Goal: Task Accomplishment & Management: Manage account settings

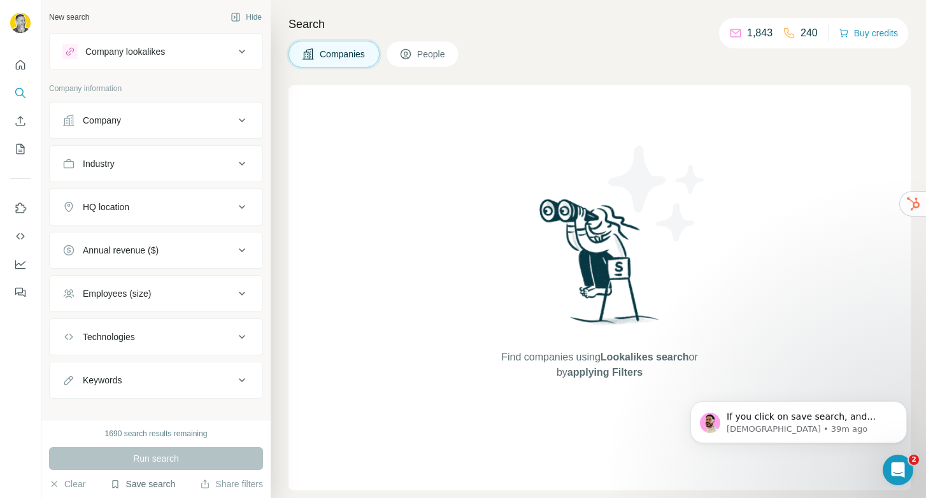
click at [139, 482] on button "Save search" at bounding box center [142, 484] width 65 height 13
click at [154, 469] on div "View my saved searches" at bounding box center [178, 461] width 134 height 25
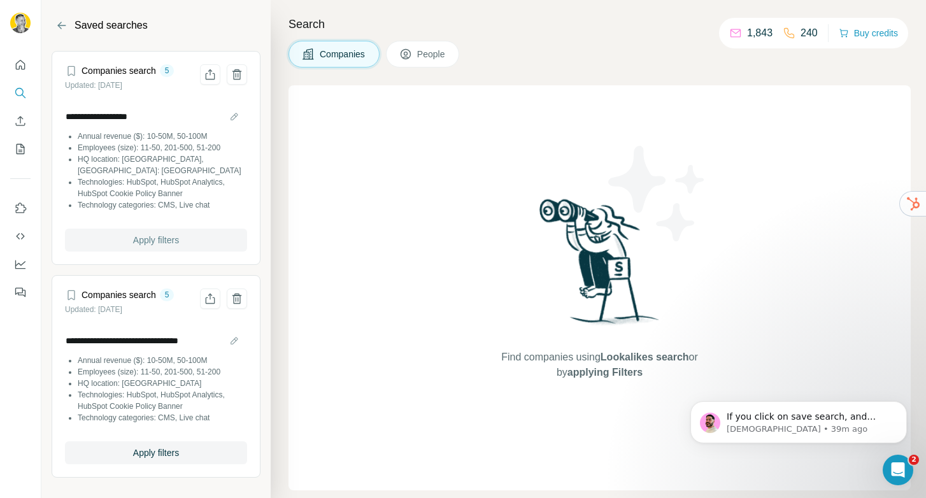
click at [168, 234] on span "Apply filters" at bounding box center [156, 240] width 46 height 13
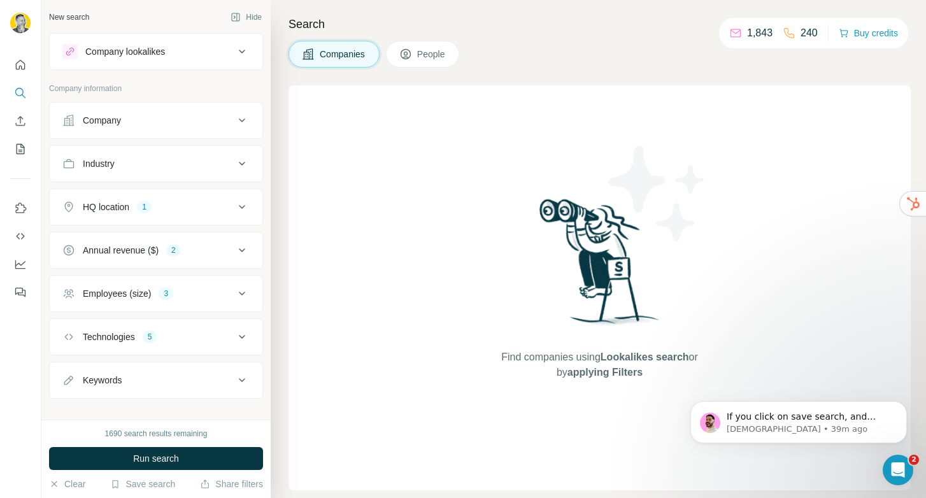
click at [168, 458] on span "Run search" at bounding box center [156, 458] width 46 height 13
click at [793, 427] on p "Christian • 39m ago" at bounding box center [808, 428] width 164 height 11
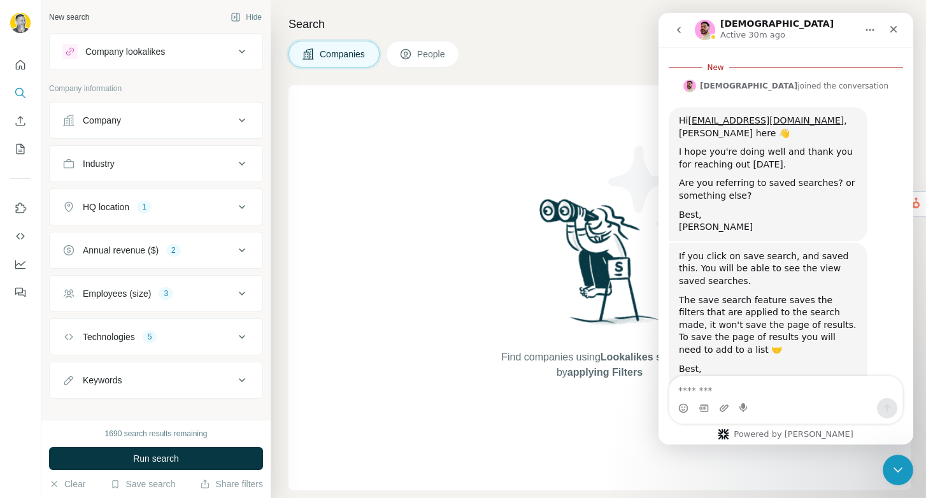
scroll to position [1818, 0]
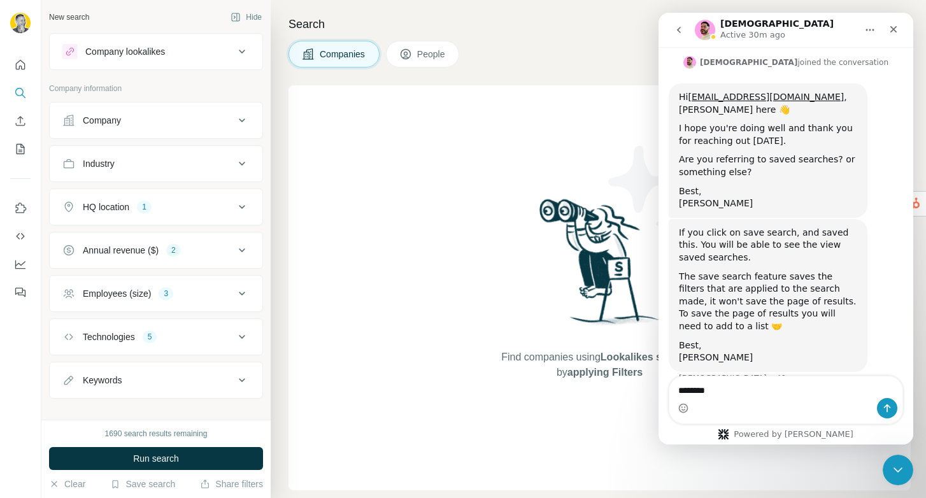
type textarea "********"
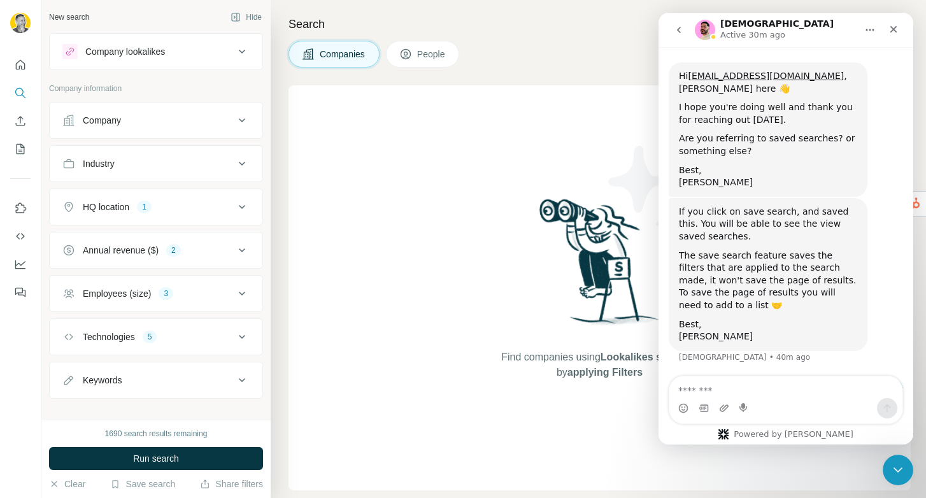
scroll to position [1834, 0]
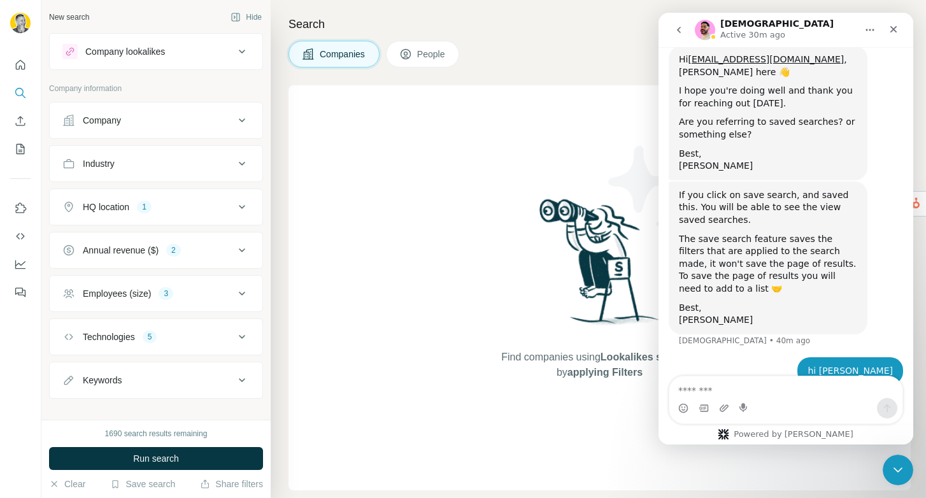
click at [750, 337] on div "Christian • 40m ago" at bounding box center [744, 341] width 131 height 8
drag, startPoint x: 892, startPoint y: 466, endPoint x: 1760, endPoint y: 919, distance: 979.1
click at [891, 465] on icon "Close Intercom Messenger" at bounding box center [895, 467] width 15 height 15
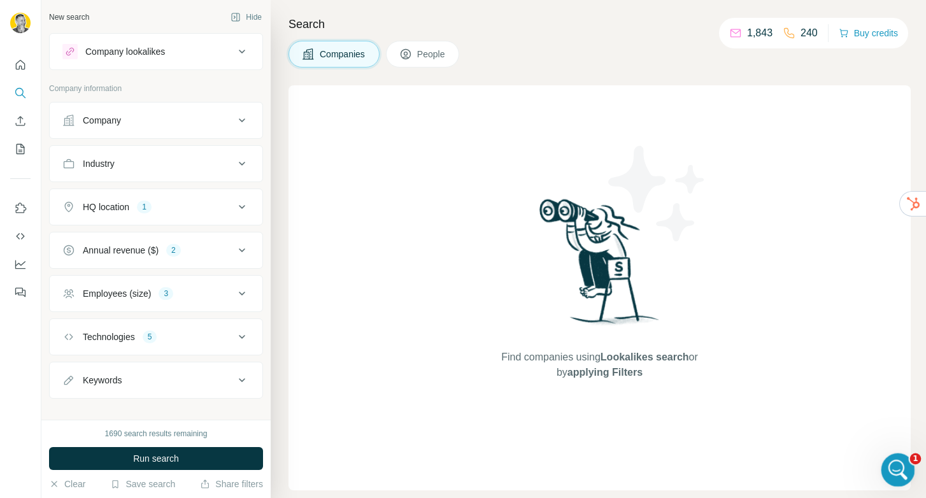
click at [902, 465] on icon "Open Intercom Messenger" at bounding box center [896, 468] width 21 height 21
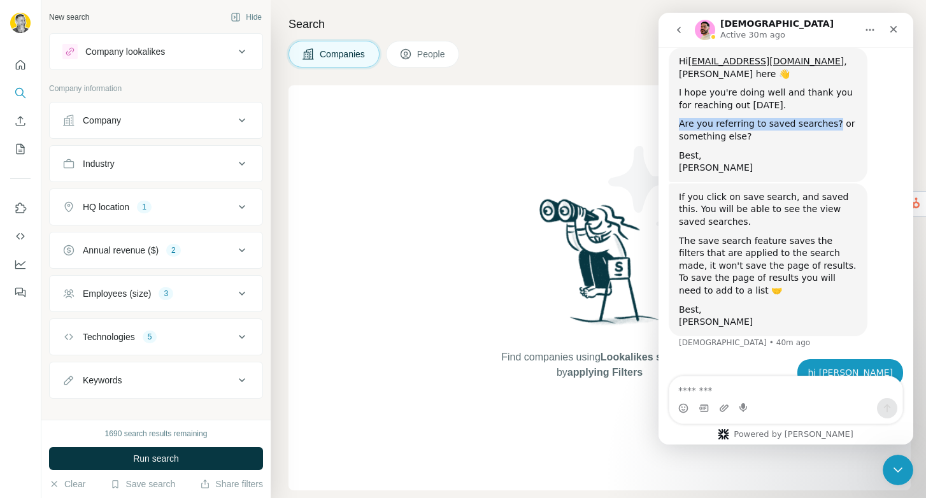
drag, startPoint x: 679, startPoint y: 98, endPoint x: 827, endPoint y: 104, distance: 147.9
click at [827, 118] on div "Are you referring to saved searches? or something else?" at bounding box center [768, 130] width 178 height 25
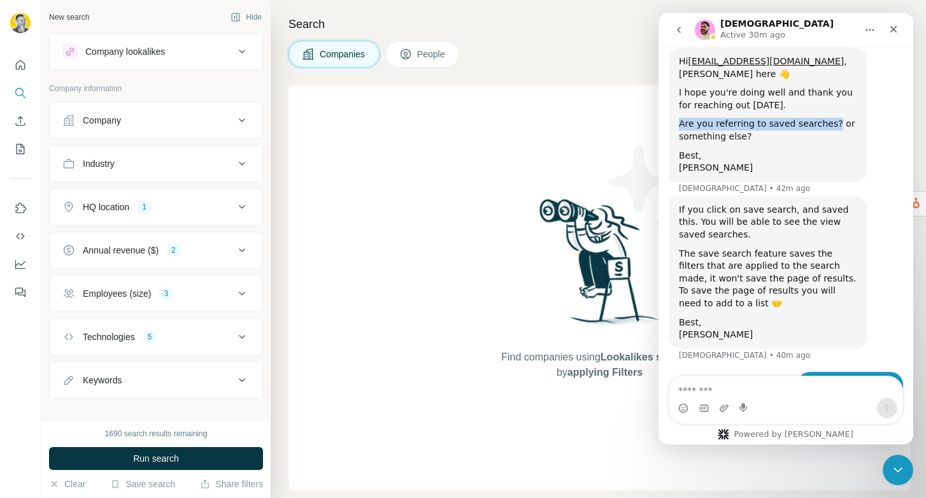
copy div "Are you referring to saved searches?"
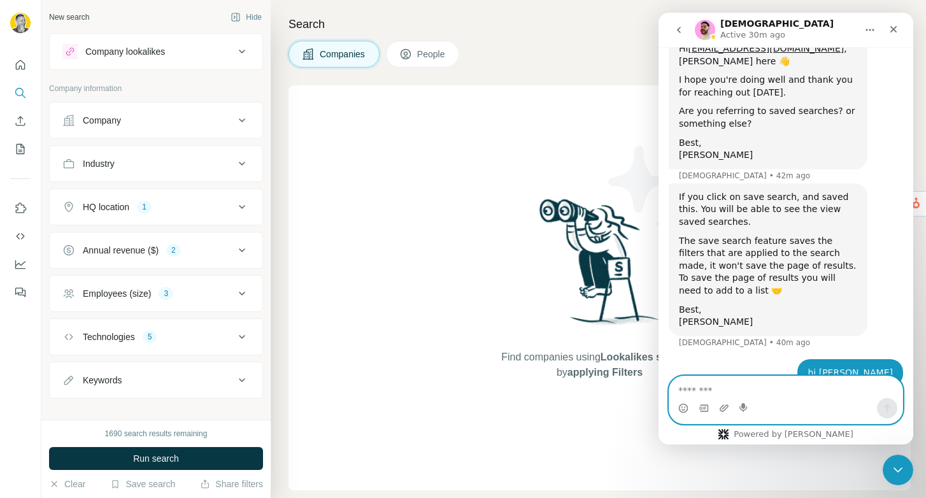
click at [791, 386] on textarea "Message…" at bounding box center [785, 387] width 233 height 22
paste textarea "**********"
type textarea "**********"
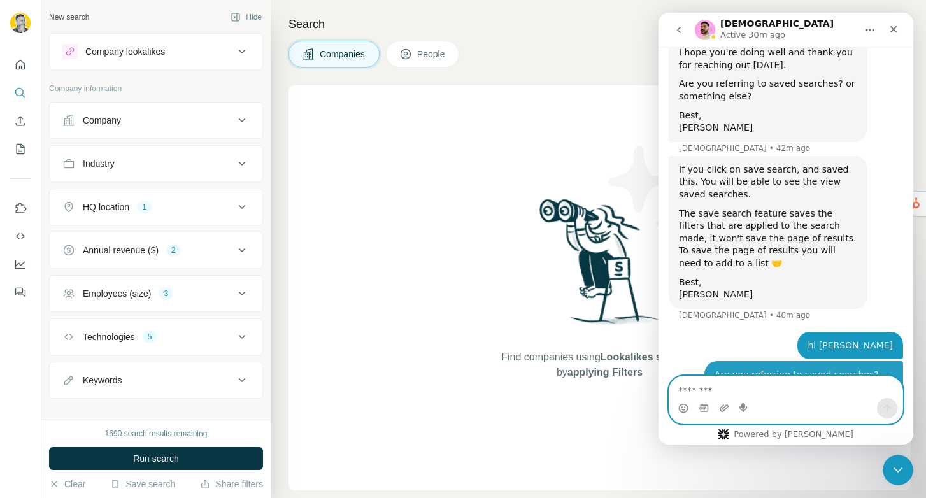
scroll to position [1876, 0]
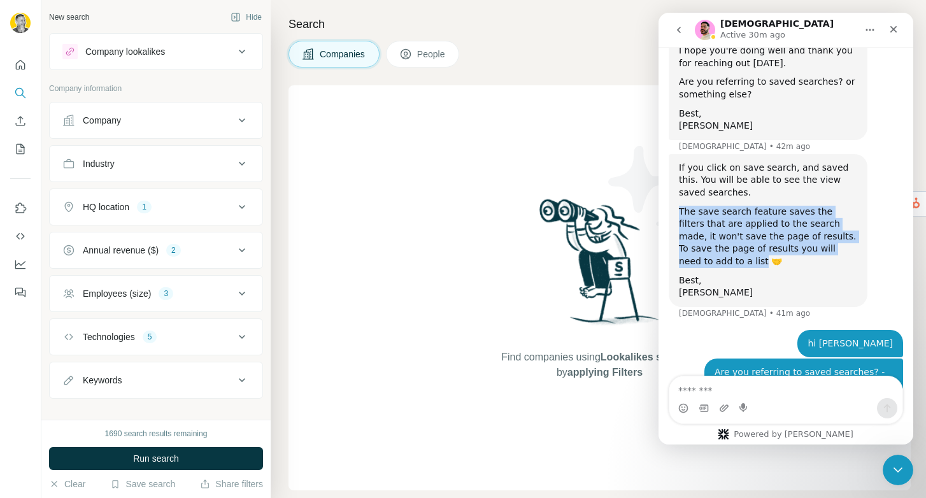
drag, startPoint x: 679, startPoint y: 185, endPoint x: 860, endPoint y: 224, distance: 185.6
click at [860, 224] on div "If you click on save search, and saved this. You will be able to see the view s…" at bounding box center [768, 230] width 199 height 153
copy div "The save search feature saves the filters that are applied to the search made, …"
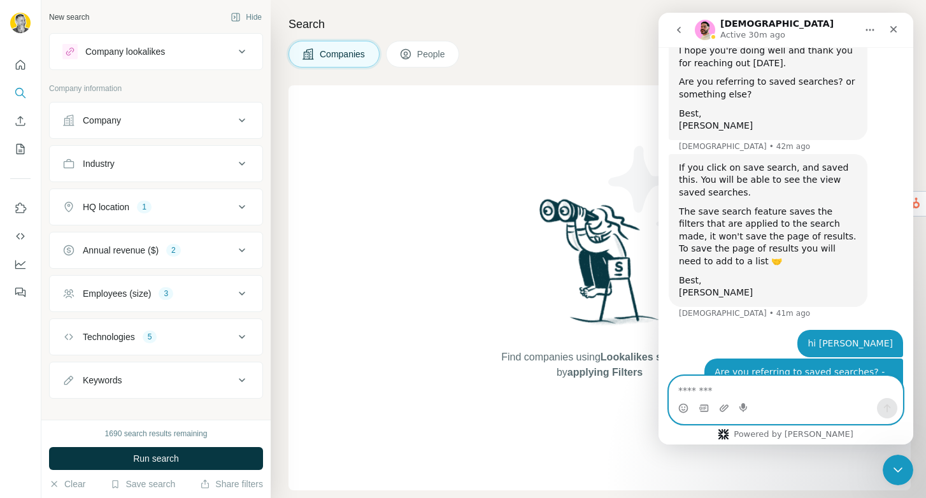
click at [740, 383] on textarea "Message…" at bounding box center [785, 387] width 233 height 22
paste textarea "**********"
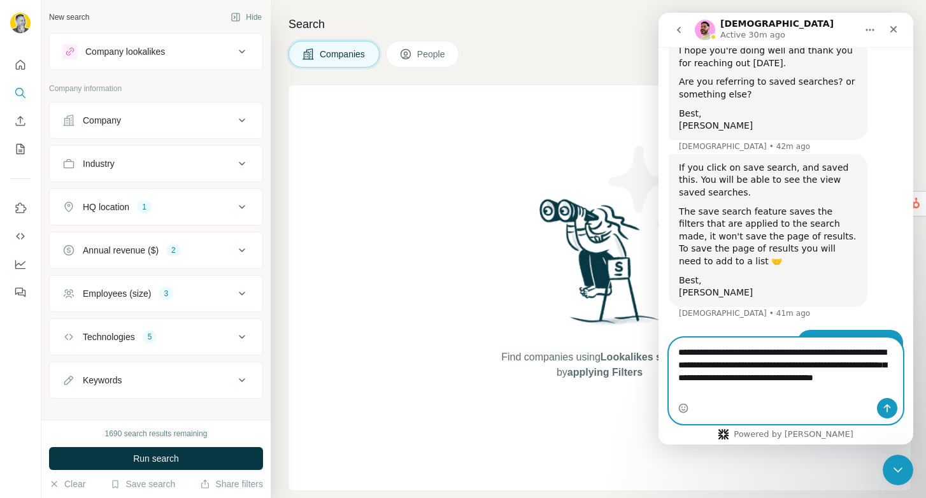
scroll to position [1915, 0]
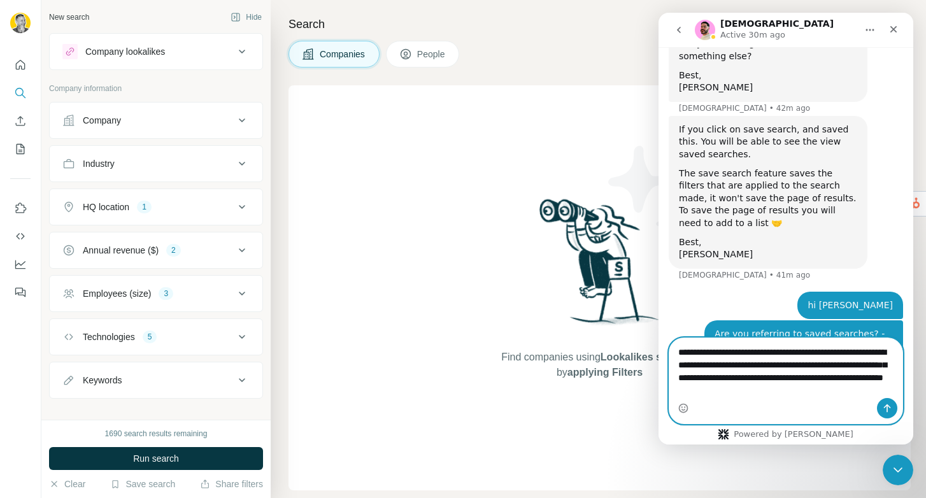
type textarea "**********"
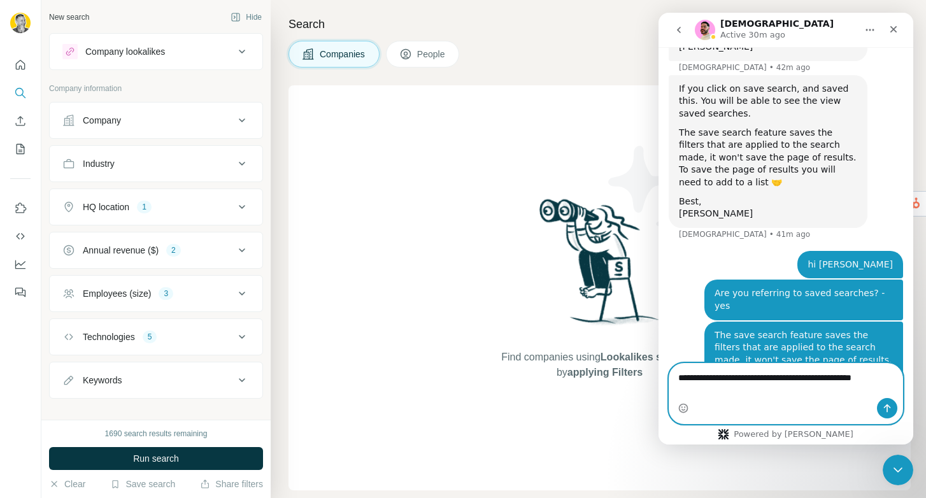
scroll to position [1968, 0]
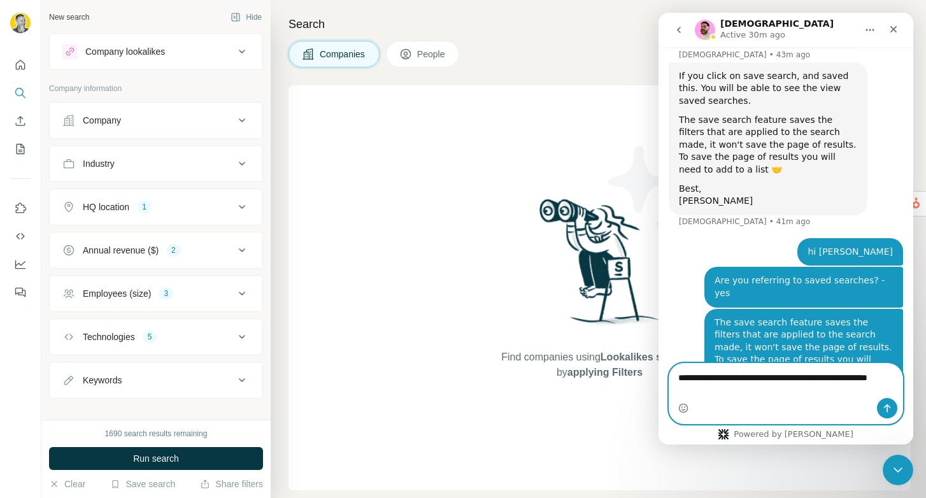
type textarea "**********"
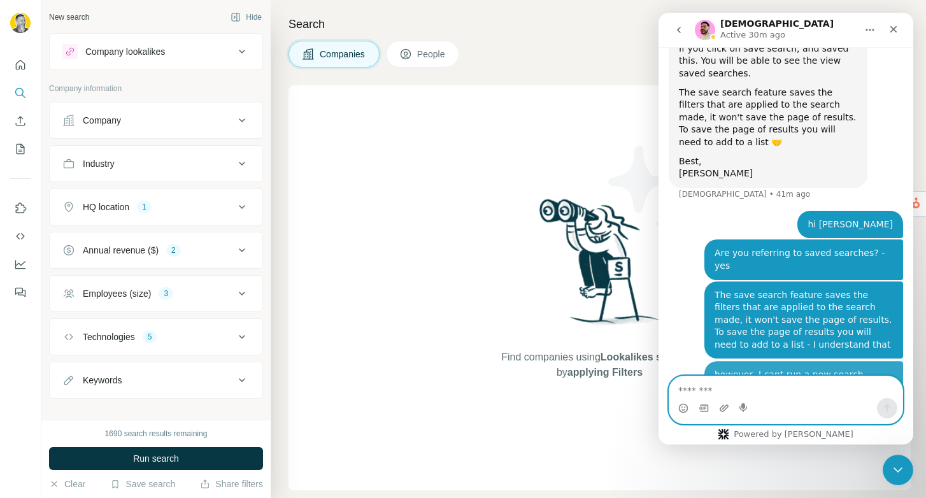
scroll to position [1997, 0]
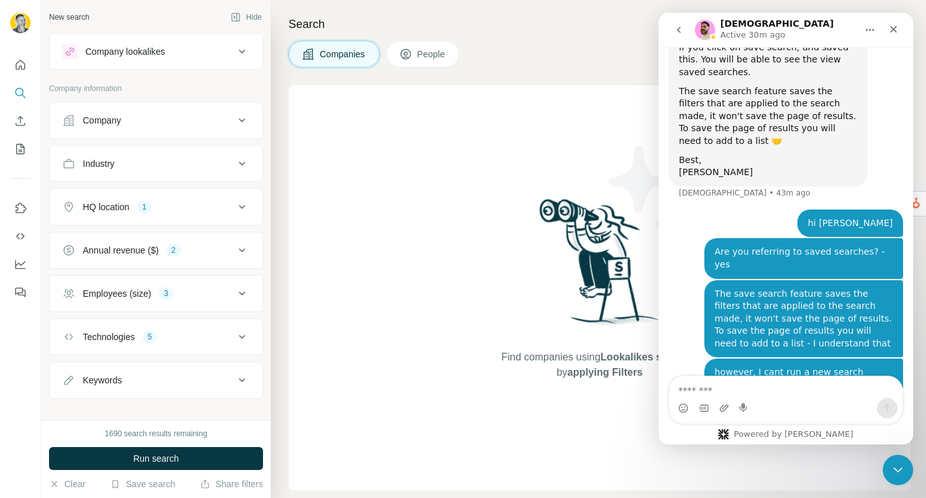
click at [679, 29] on icon "go back" at bounding box center [679, 30] width 10 height 10
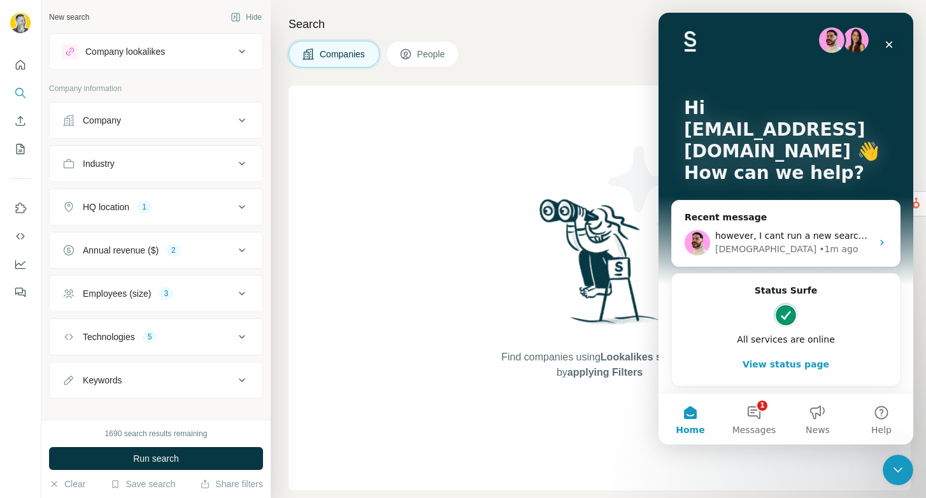
scroll to position [0, 0]
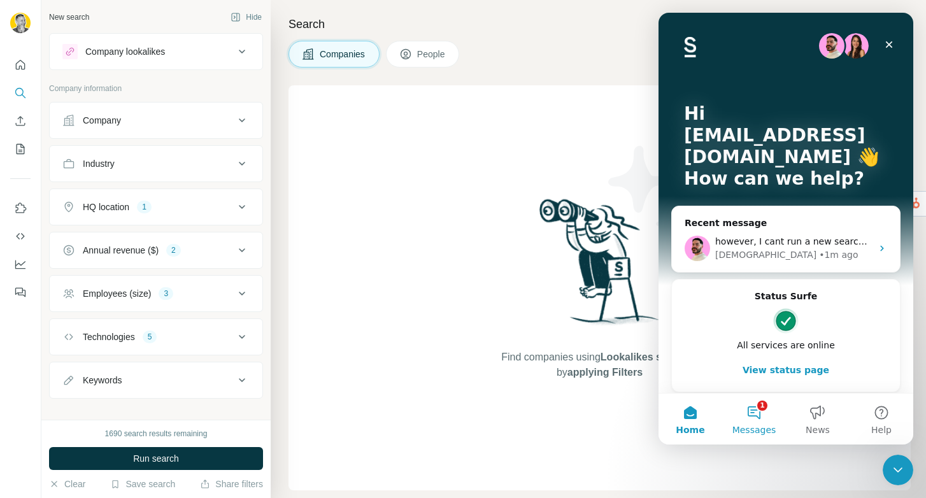
click at [760, 407] on button "1 Messages" at bounding box center [754, 418] width 64 height 51
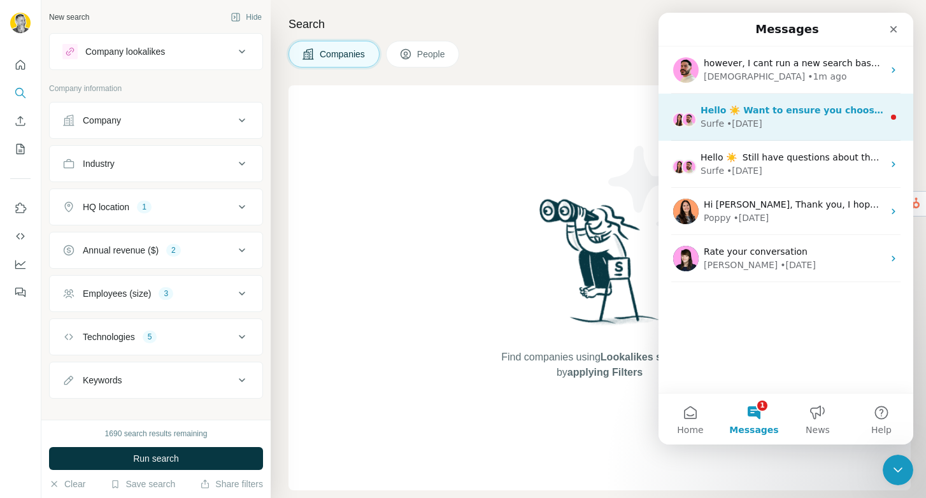
click at [782, 126] on div "Surfe • 8w ago" at bounding box center [791, 123] width 183 height 13
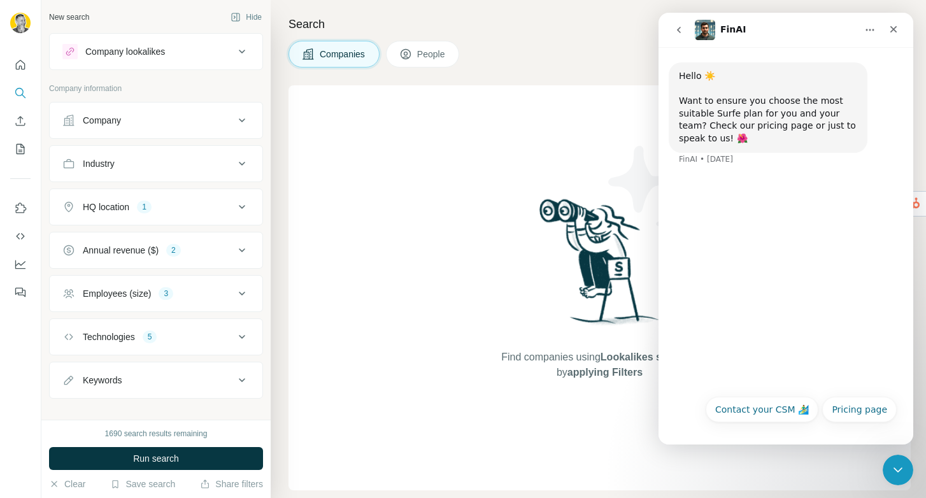
click at [679, 26] on icon "go back" at bounding box center [679, 30] width 10 height 10
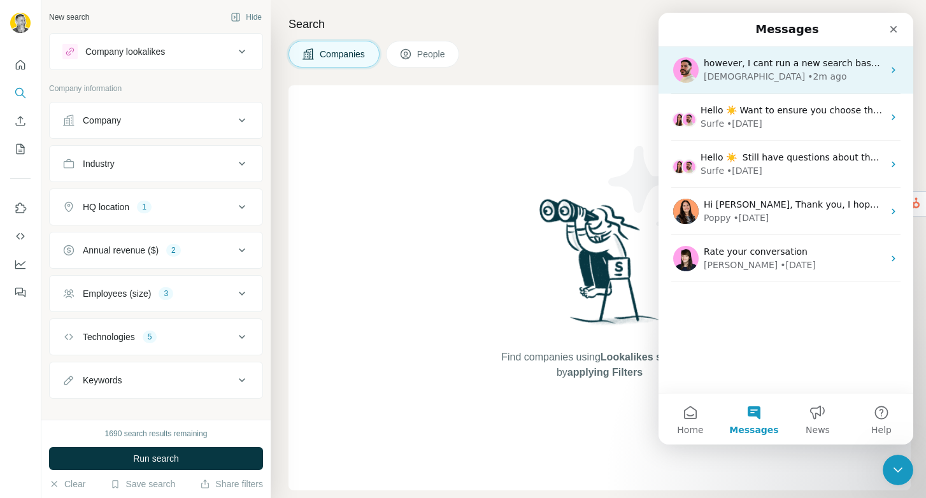
click at [821, 63] on span "however, I cant run a new search based on the saves filters" at bounding box center [837, 63] width 266 height 10
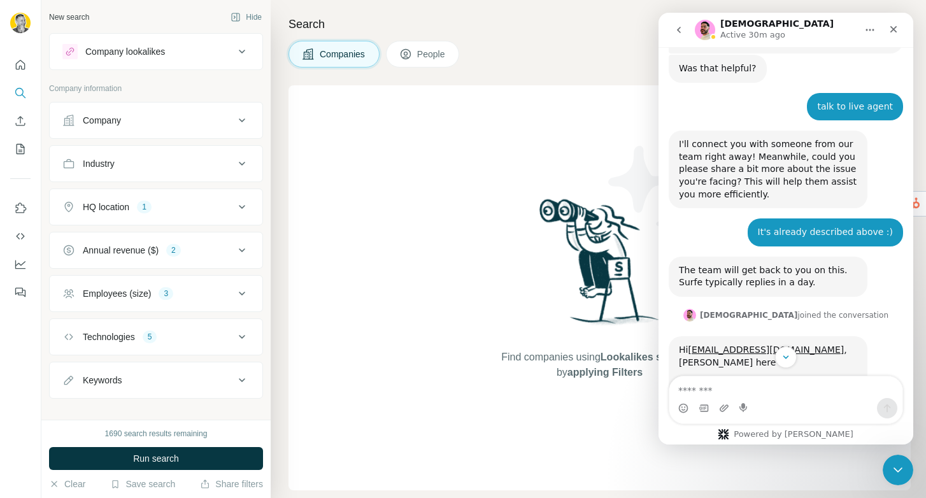
scroll to position [1984, 0]
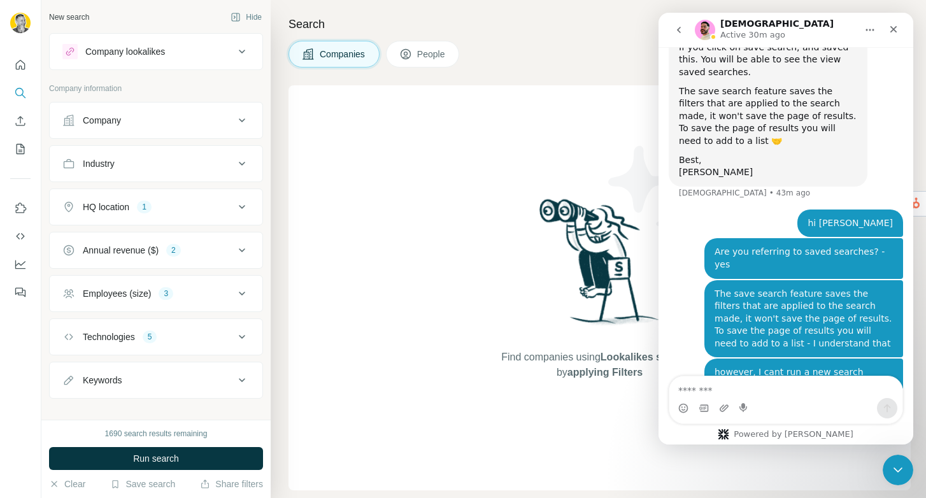
click at [871, 30] on icon "Home" at bounding box center [870, 30] width 10 height 10
click at [888, 29] on icon "Close" at bounding box center [893, 29] width 10 height 10
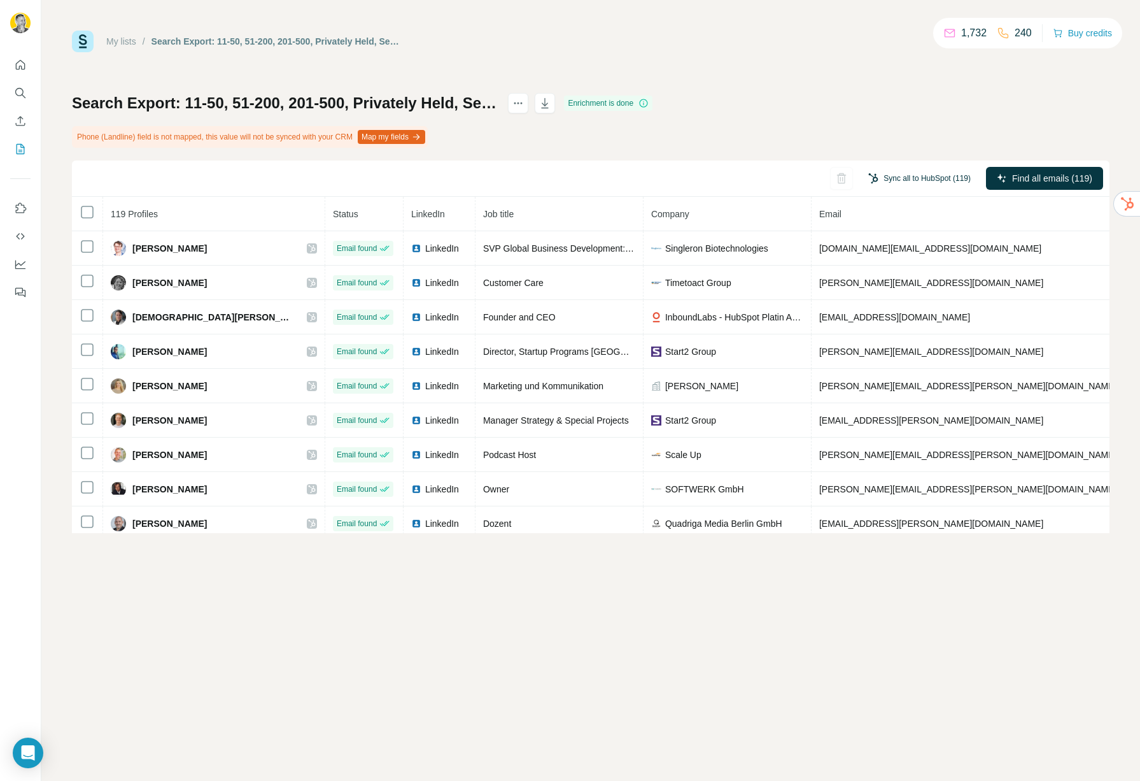
click at [903, 178] on button "Sync all to HubSpot (119)" at bounding box center [920, 178] width 120 height 19
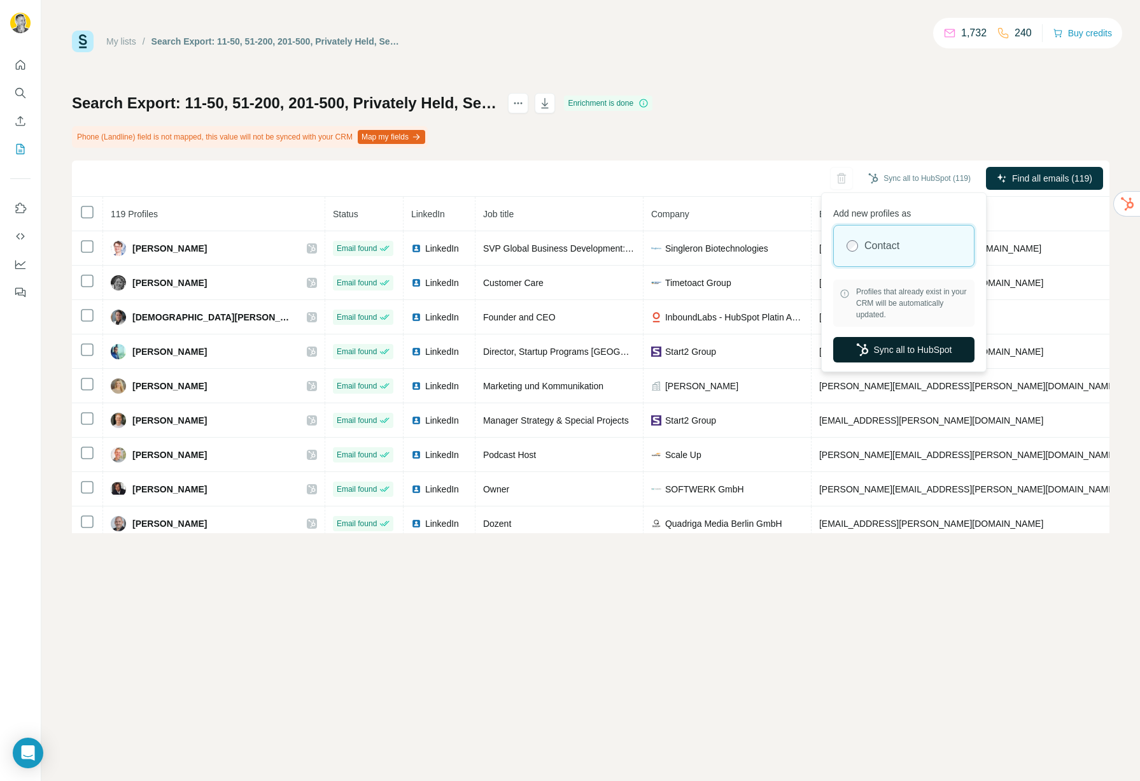
click at [897, 348] on button "Sync all to HubSpot" at bounding box center [903, 349] width 141 height 25
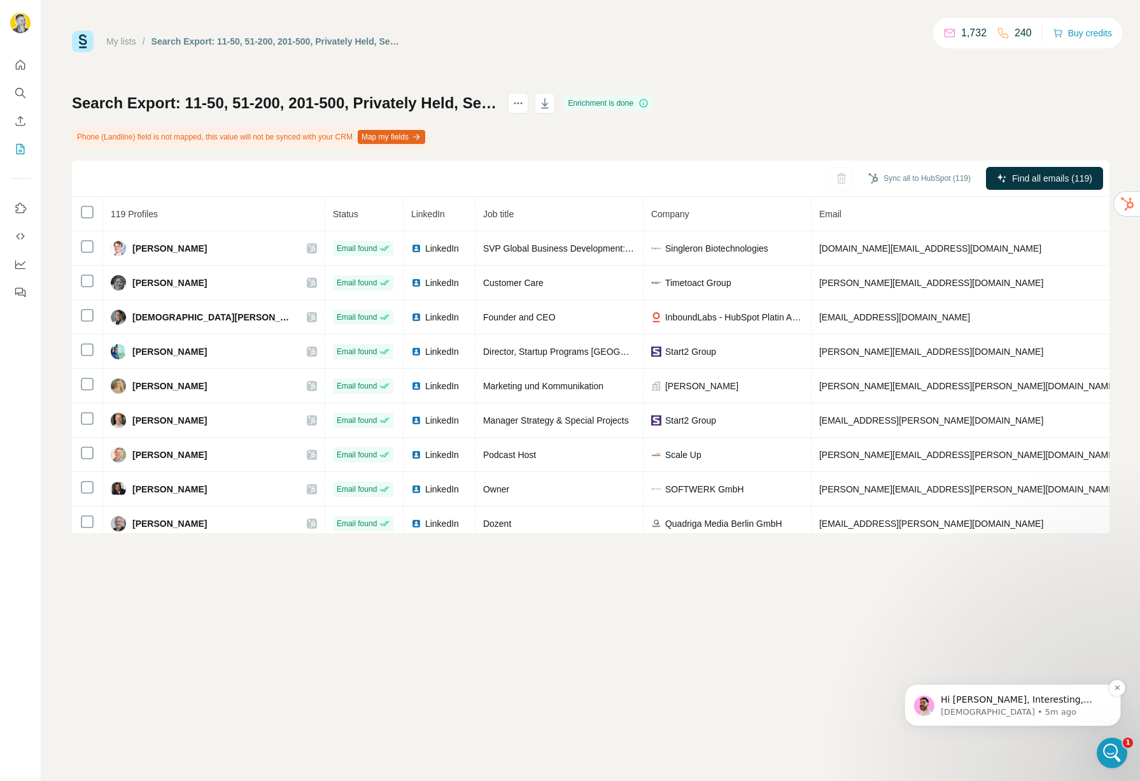
click at [973, 697] on p "Hi [PERSON_NAME], Interesting, thank you for confirming. Can you please share a…" at bounding box center [1023, 699] width 164 height 13
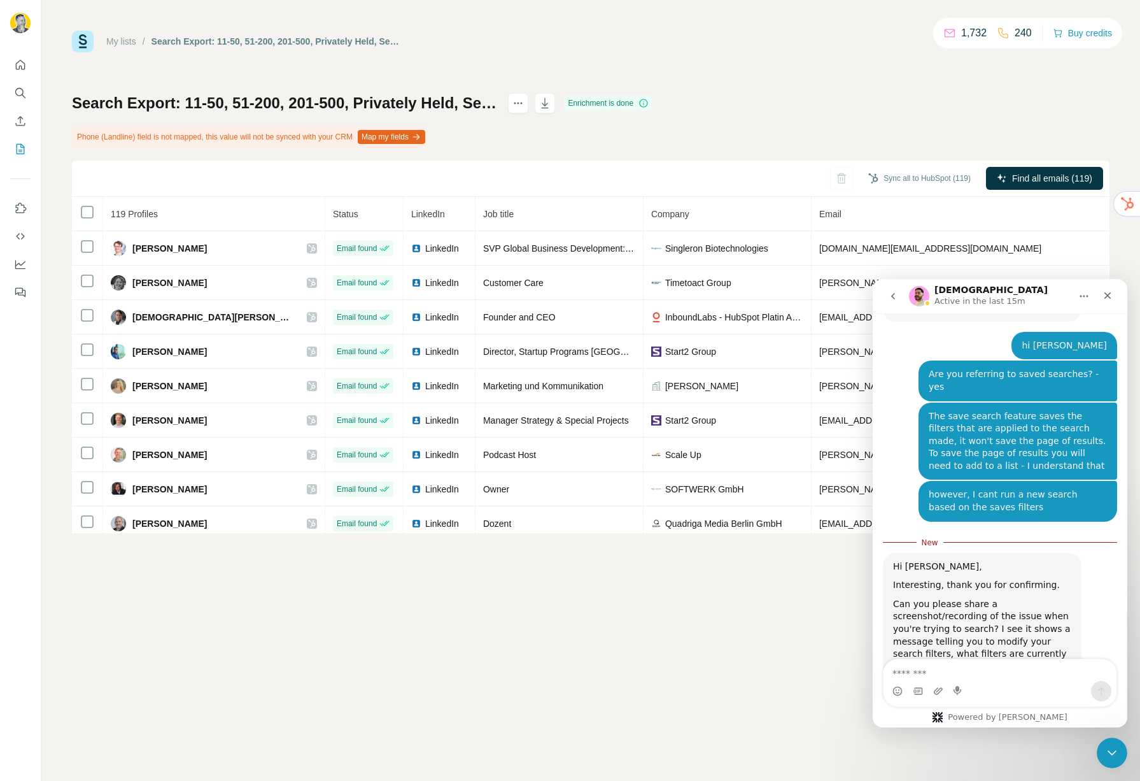
scroll to position [2114, 0]
click at [977, 666] on textarea "Message…" at bounding box center [1000, 670] width 233 height 22
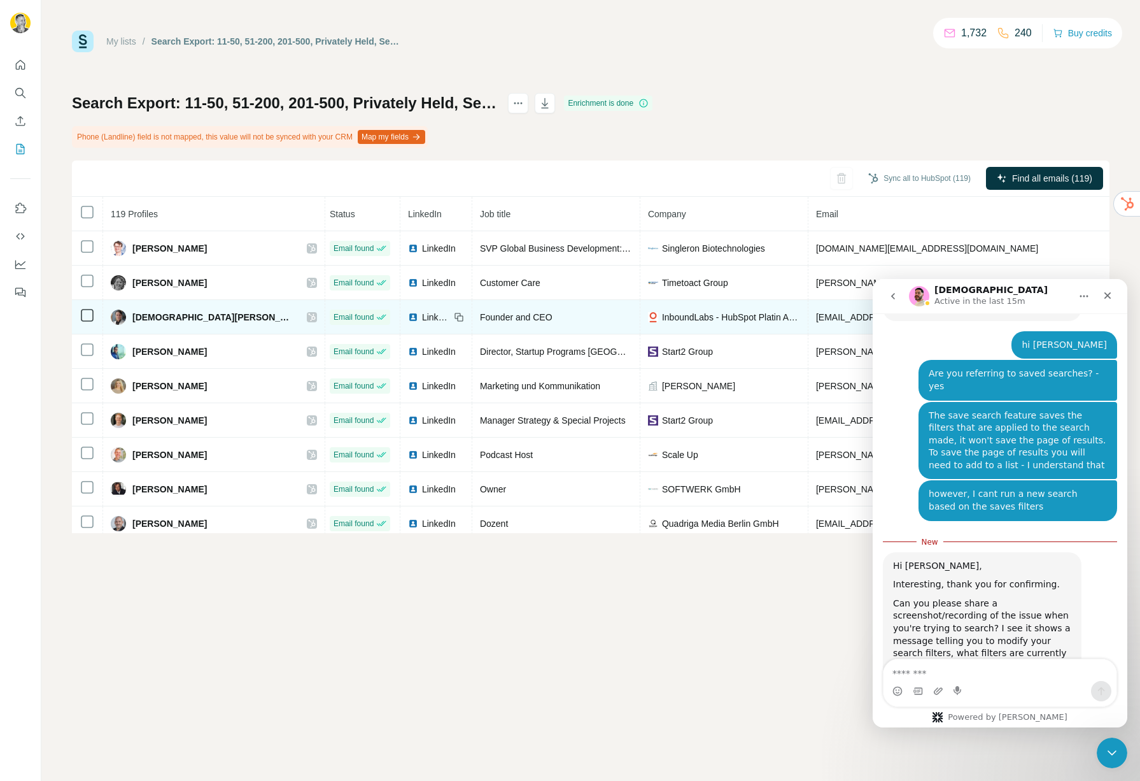
scroll to position [7, 0]
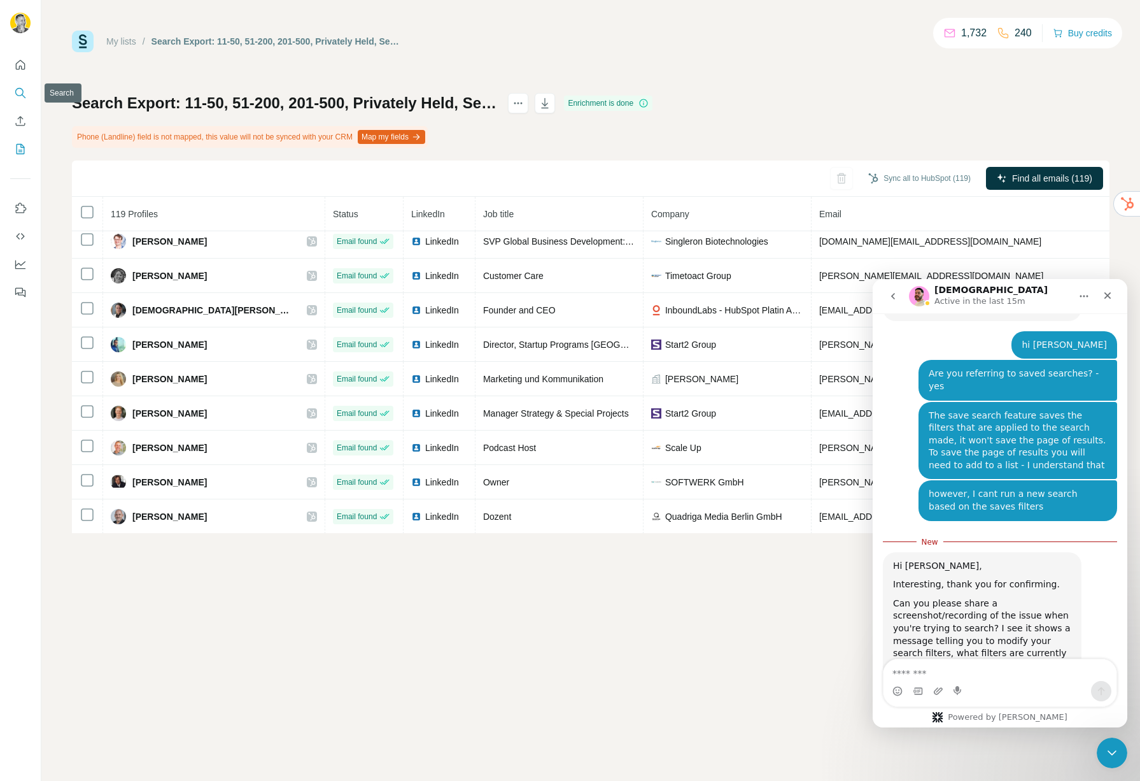
click at [21, 87] on icon "Search" at bounding box center [20, 93] width 13 height 13
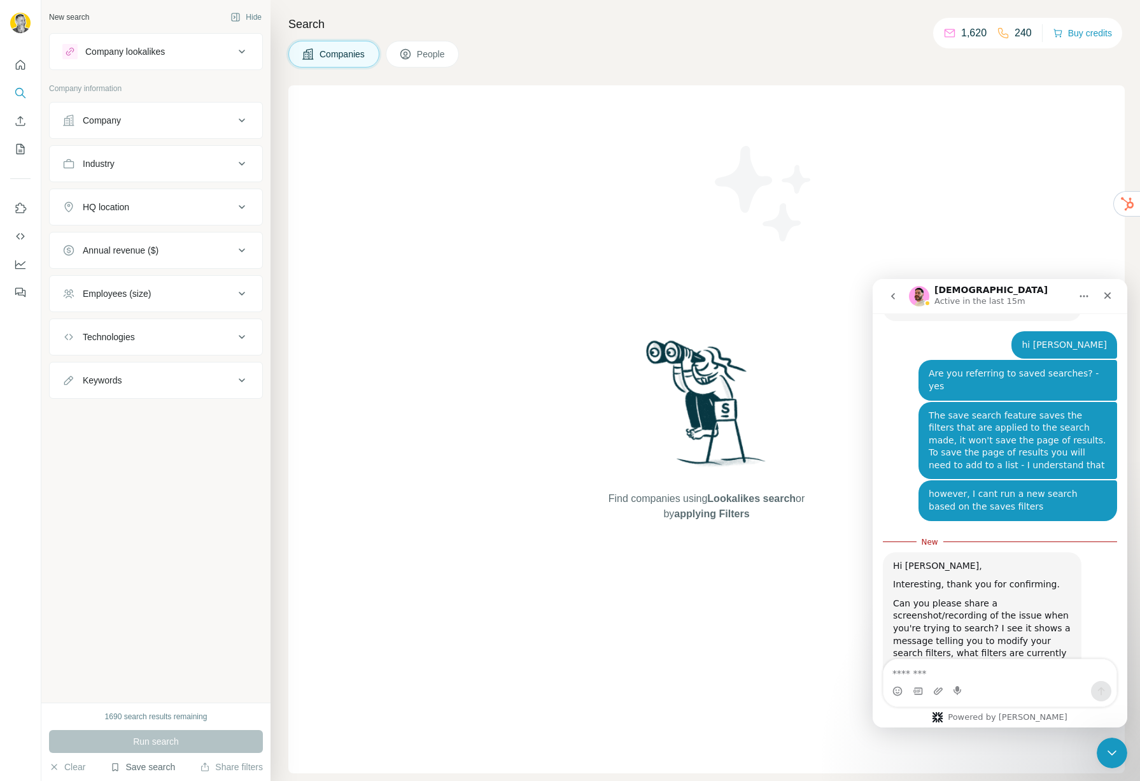
click at [148, 769] on button "Save search" at bounding box center [142, 766] width 65 height 13
click at [155, 741] on div "View my saved searches" at bounding box center [178, 744] width 134 height 25
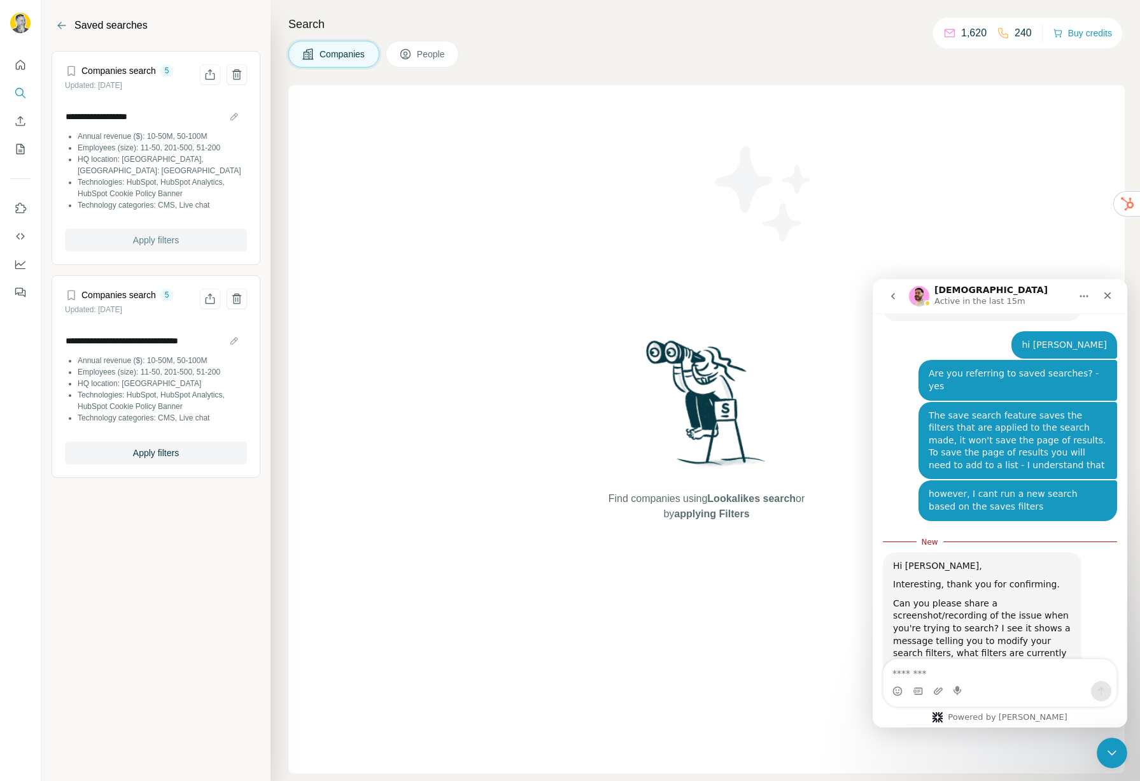
click at [136, 234] on span "Apply filters" at bounding box center [156, 240] width 46 height 13
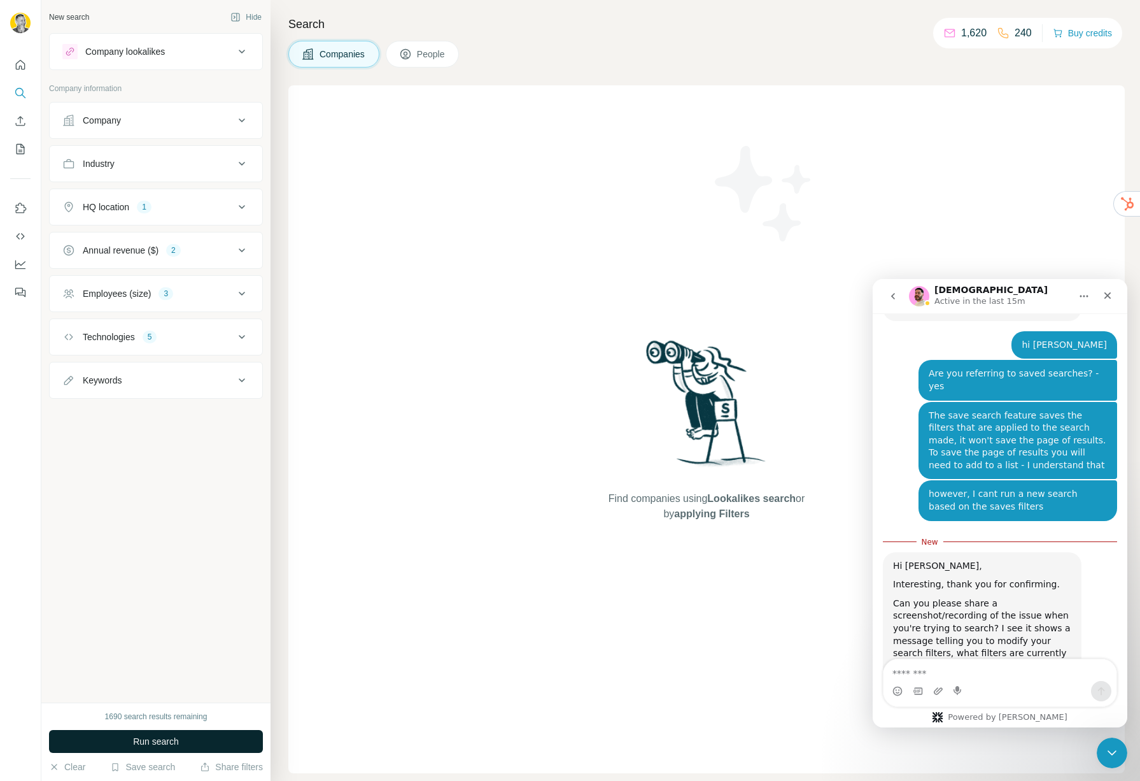
click at [151, 741] on span "Run search" at bounding box center [156, 741] width 46 height 13
click at [136, 770] on button "Save search" at bounding box center [142, 766] width 65 height 13
click at [69, 770] on button "Clear" at bounding box center [67, 766] width 36 height 13
click at [70, 769] on button "Clear" at bounding box center [67, 766] width 36 height 13
click at [138, 767] on button "Save search" at bounding box center [142, 766] width 65 height 13
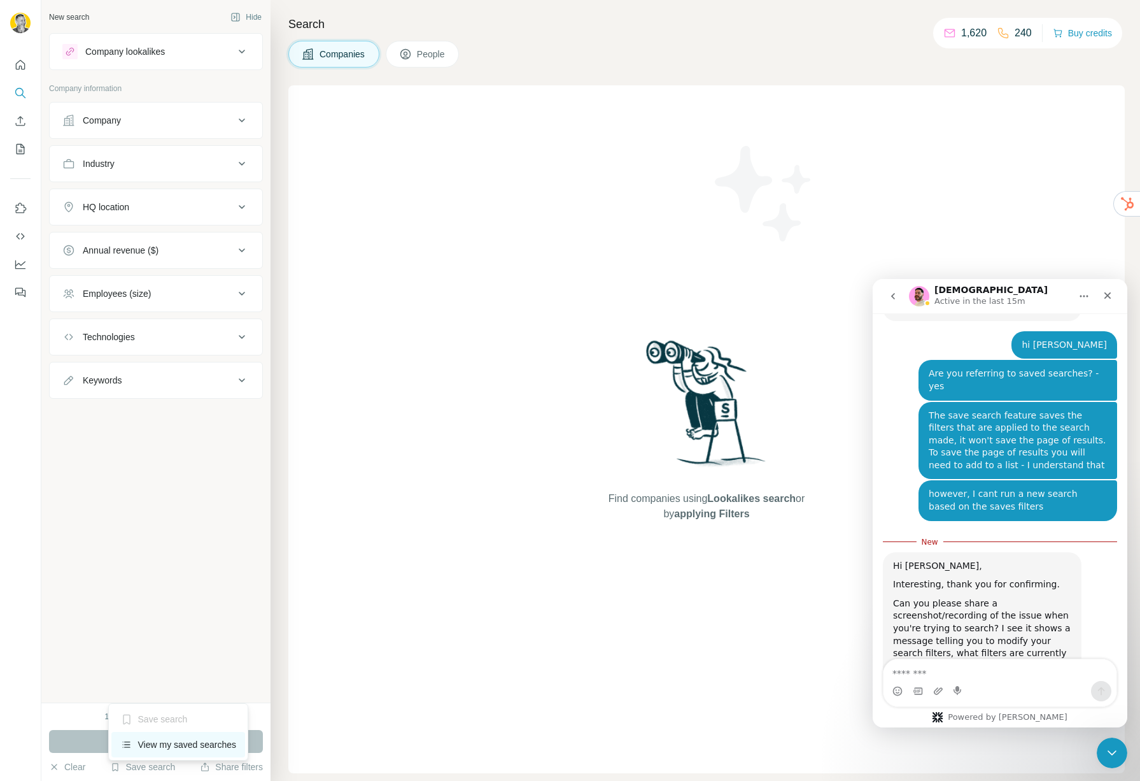
click at [152, 744] on div "View my saved searches" at bounding box center [178, 744] width 134 height 25
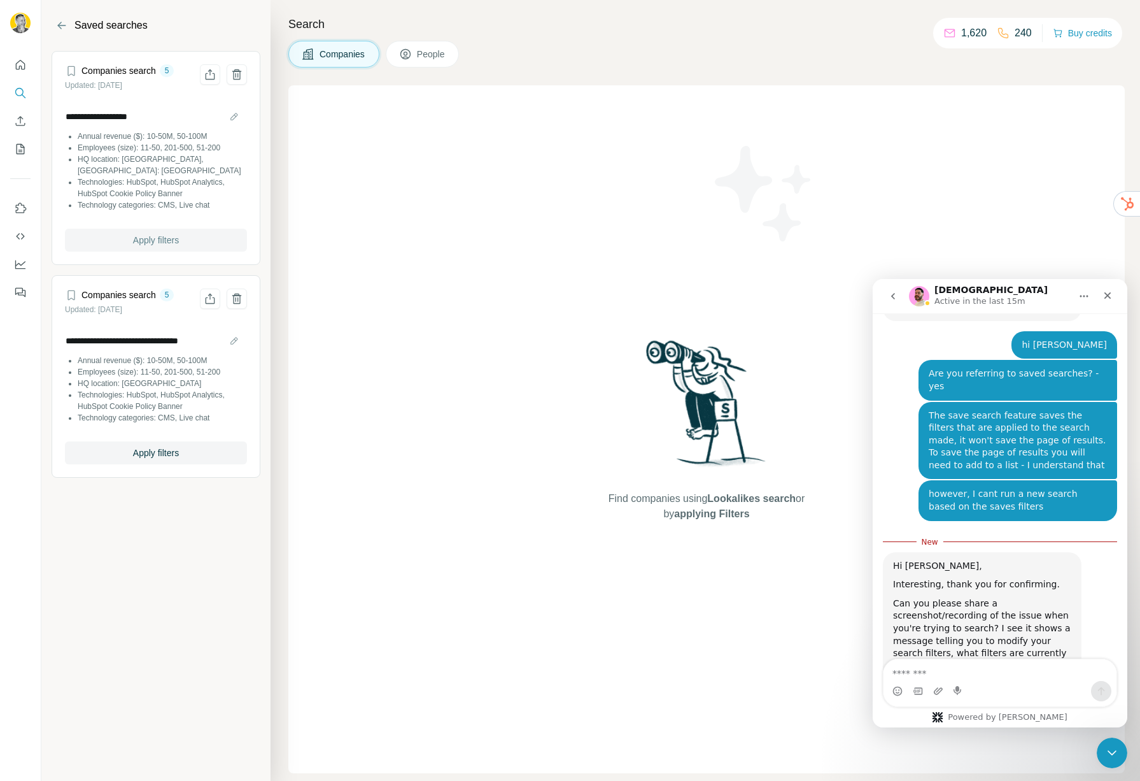
click at [138, 234] on span "Apply filters" at bounding box center [156, 240] width 46 height 13
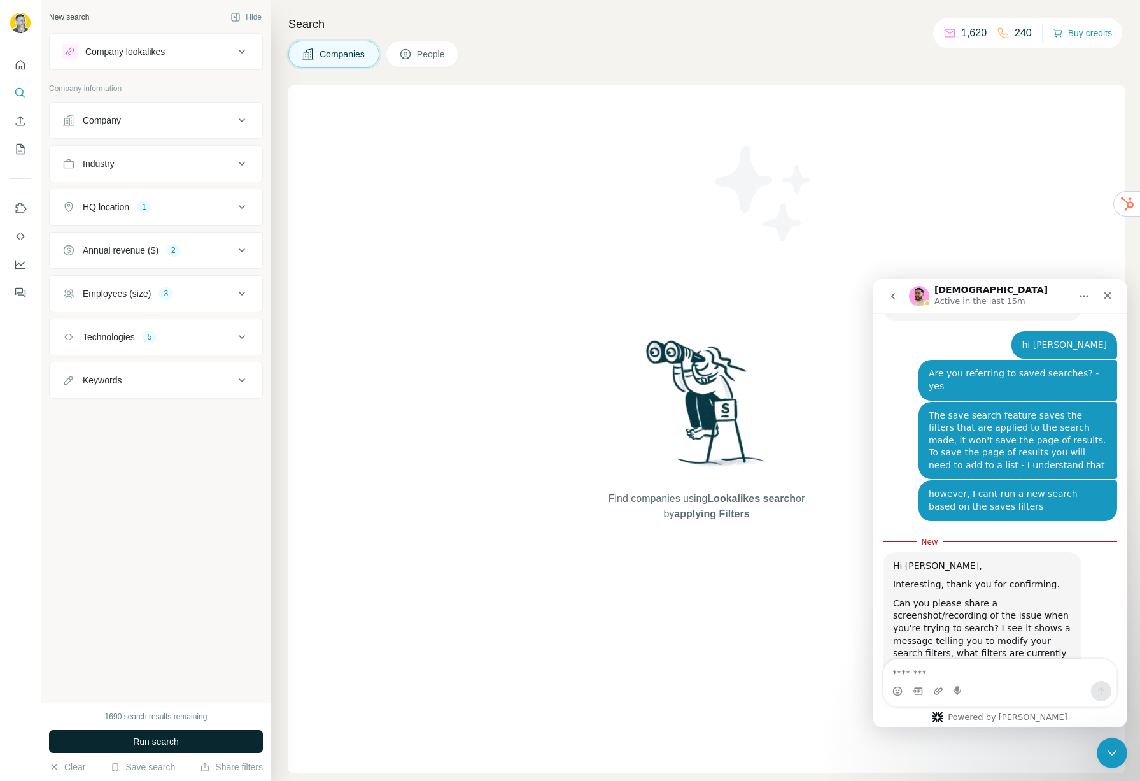
click at [139, 744] on span "Run search" at bounding box center [156, 741] width 46 height 13
click at [939, 690] on icon "Upload attachment" at bounding box center [938, 690] width 9 height 7
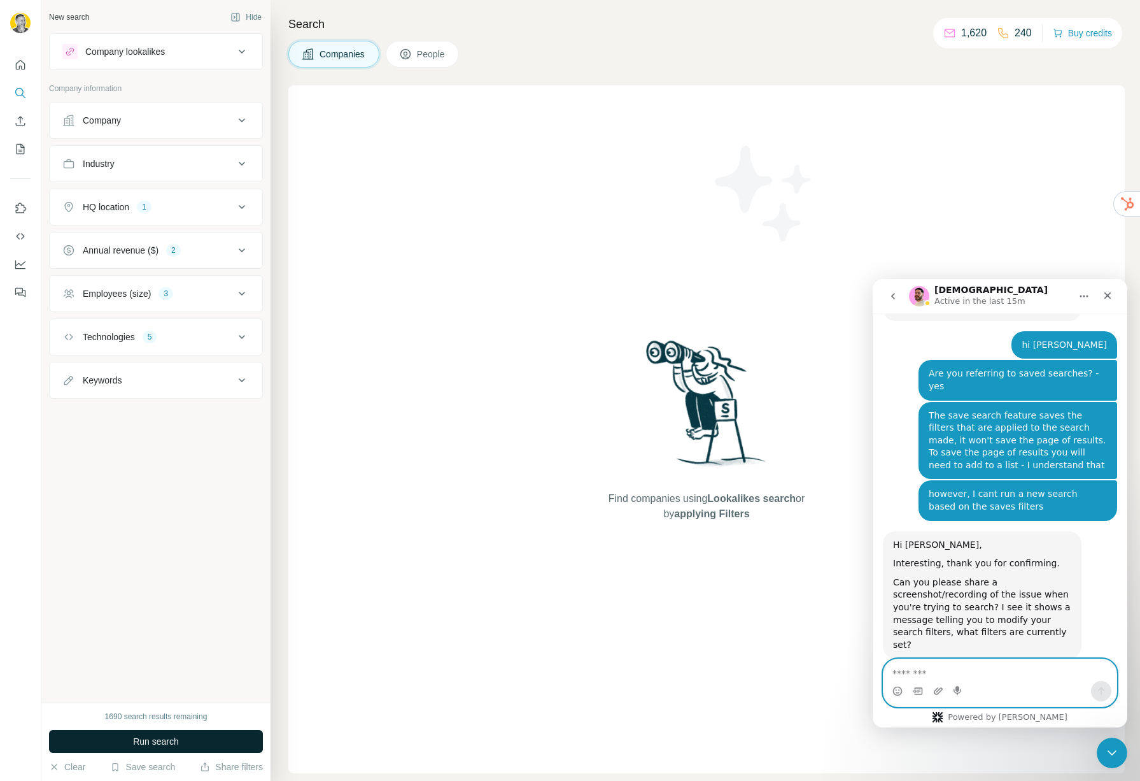
scroll to position [2132, 0]
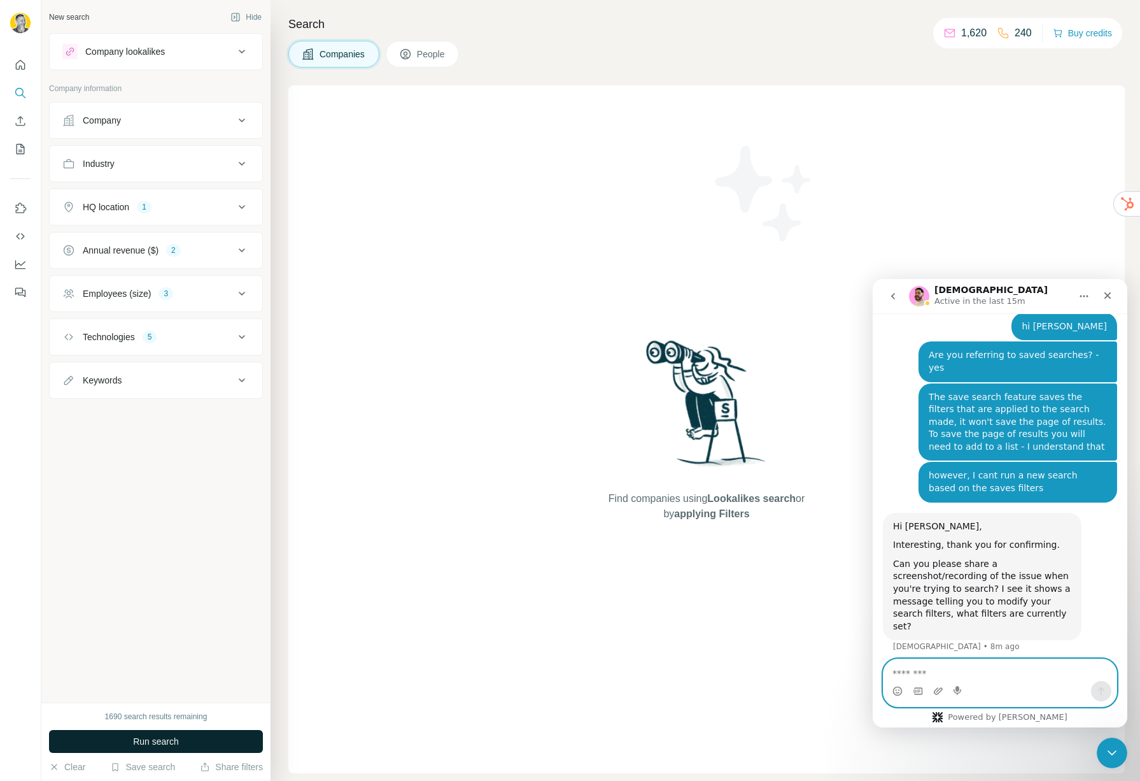
click at [991, 677] on textarea "Message…" at bounding box center [1000, 670] width 233 height 22
type textarea "**********"
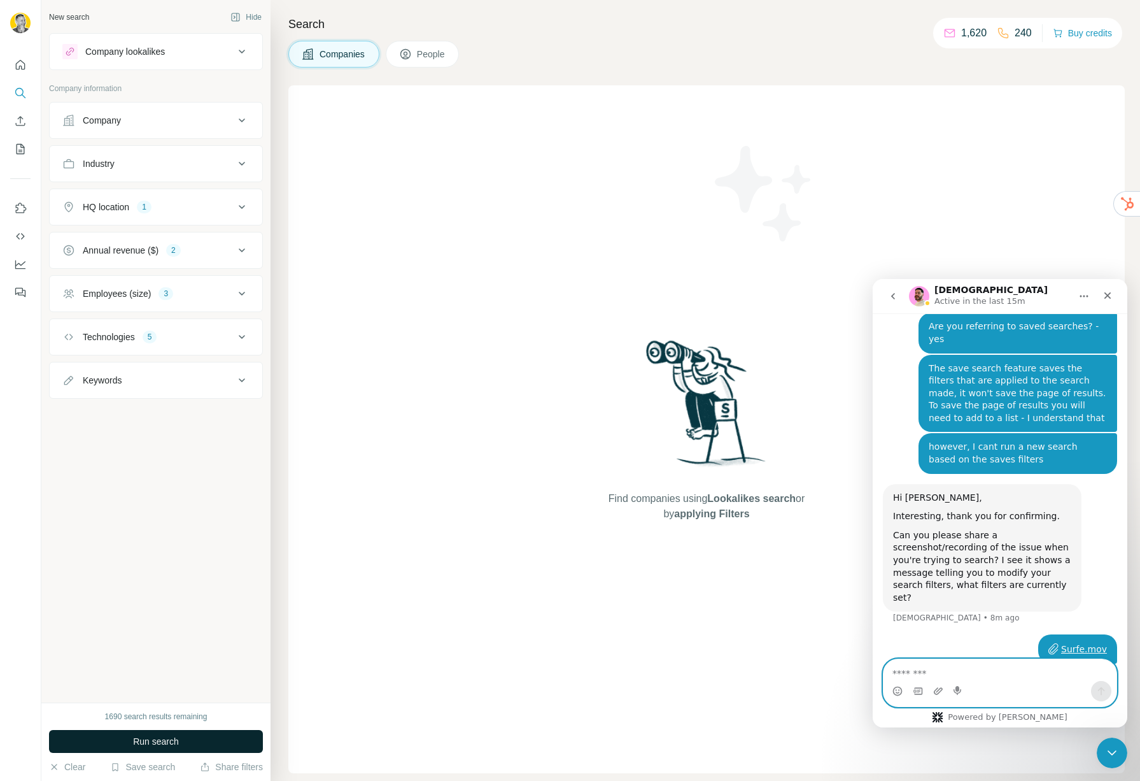
scroll to position [2162, 0]
click at [17, 122] on icon "Enrich CSV" at bounding box center [20, 121] width 13 height 13
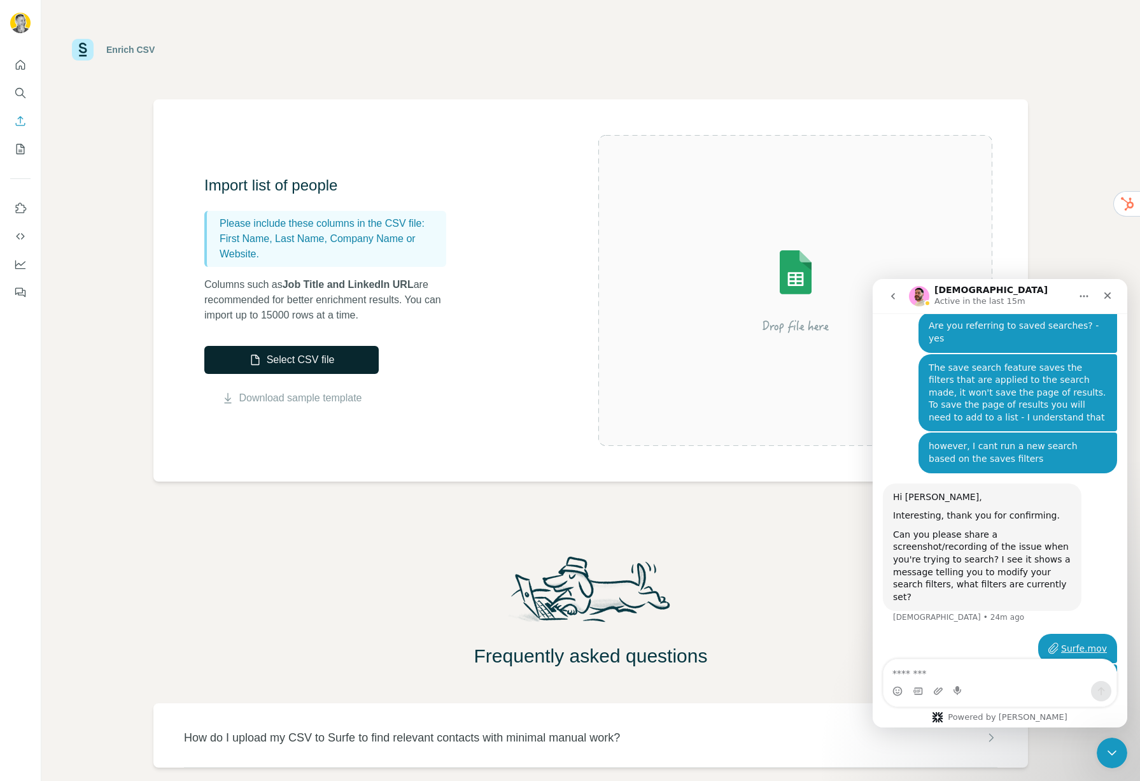
click at [307, 364] on button "Select CSV file" at bounding box center [291, 360] width 174 height 28
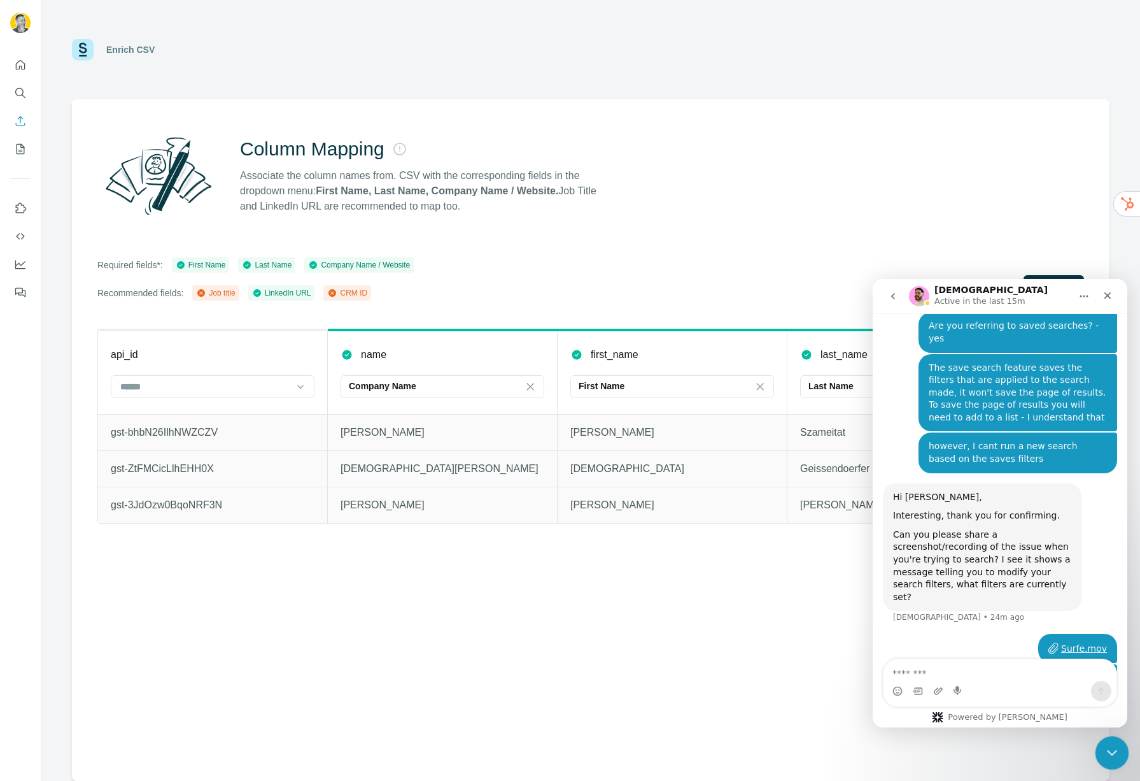
drag, startPoint x: 1106, startPoint y: 749, endPoint x: 1098, endPoint y: 747, distance: 7.7
click at [1105, 748] on icon "Close Intercom Messenger" at bounding box center [1110, 750] width 15 height 15
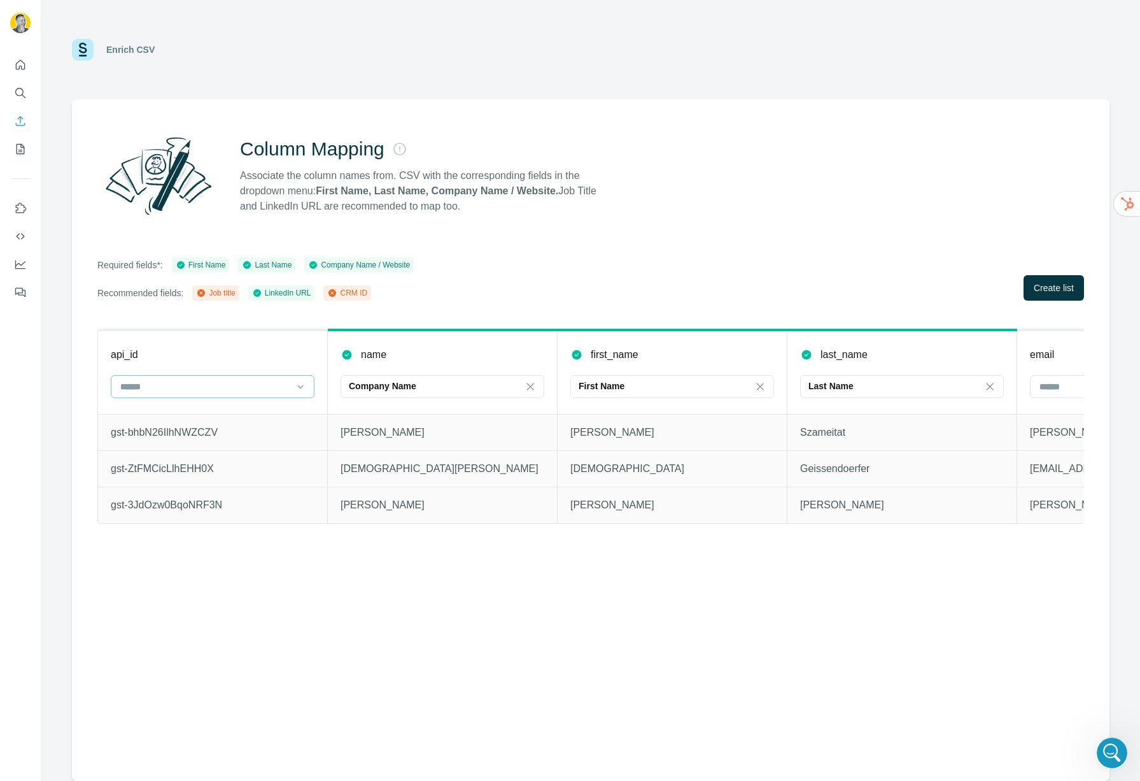
click at [258, 379] on input at bounding box center [205, 386] width 172 height 14
drag, startPoint x: 220, startPoint y: 566, endPoint x: 229, endPoint y: 563, distance: 9.3
click at [221, 566] on div "Column Mapping Associate the column names from. CSV with the corresponding fiel…" at bounding box center [591, 439] width 1038 height 681
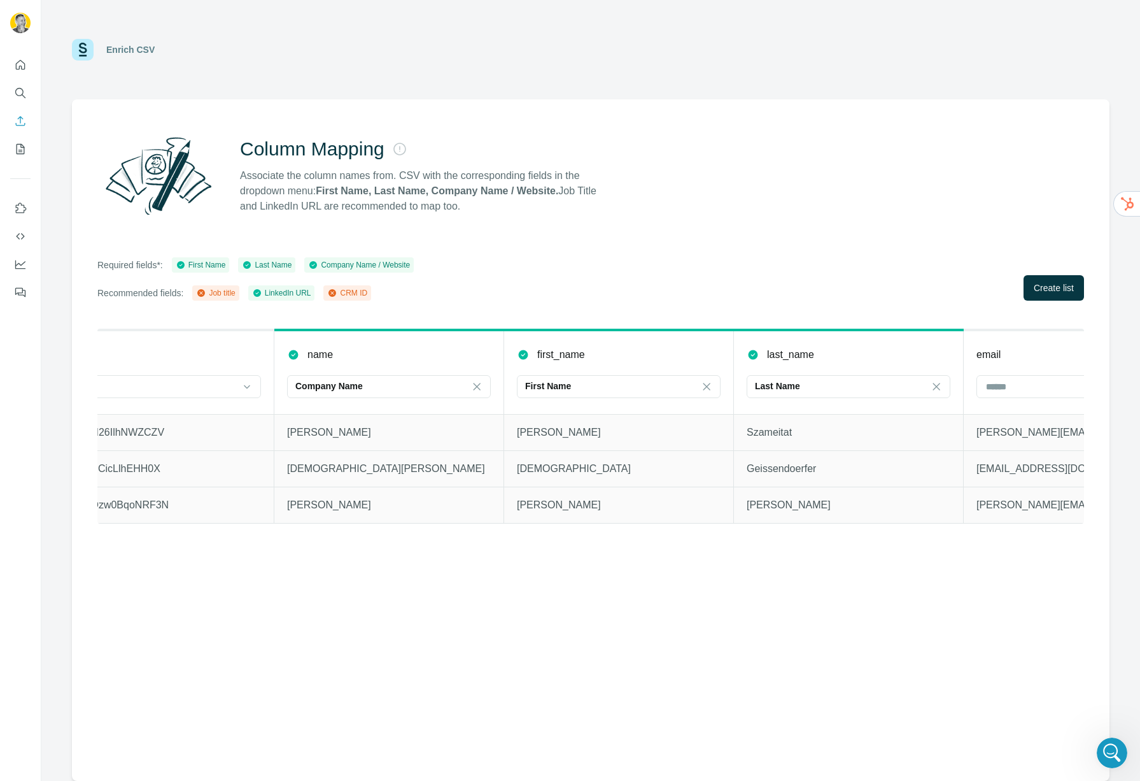
scroll to position [0, 57]
click at [408, 382] on div "Company Name" at bounding box center [378, 385] width 172 height 13
click at [371, 365] on th "name Company Name" at bounding box center [386, 372] width 230 height 84
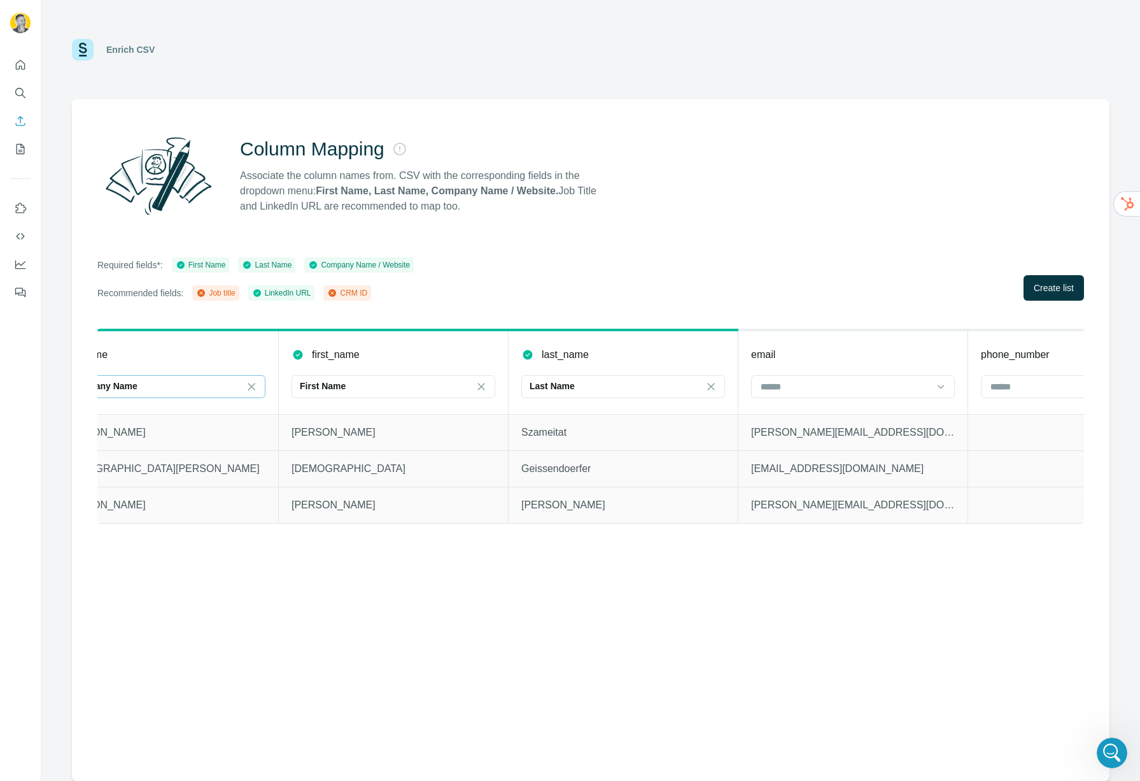
scroll to position [0, 276]
click at [820, 381] on input at bounding box center [849, 386] width 172 height 14
click at [814, 390] on input at bounding box center [849, 386] width 172 height 14
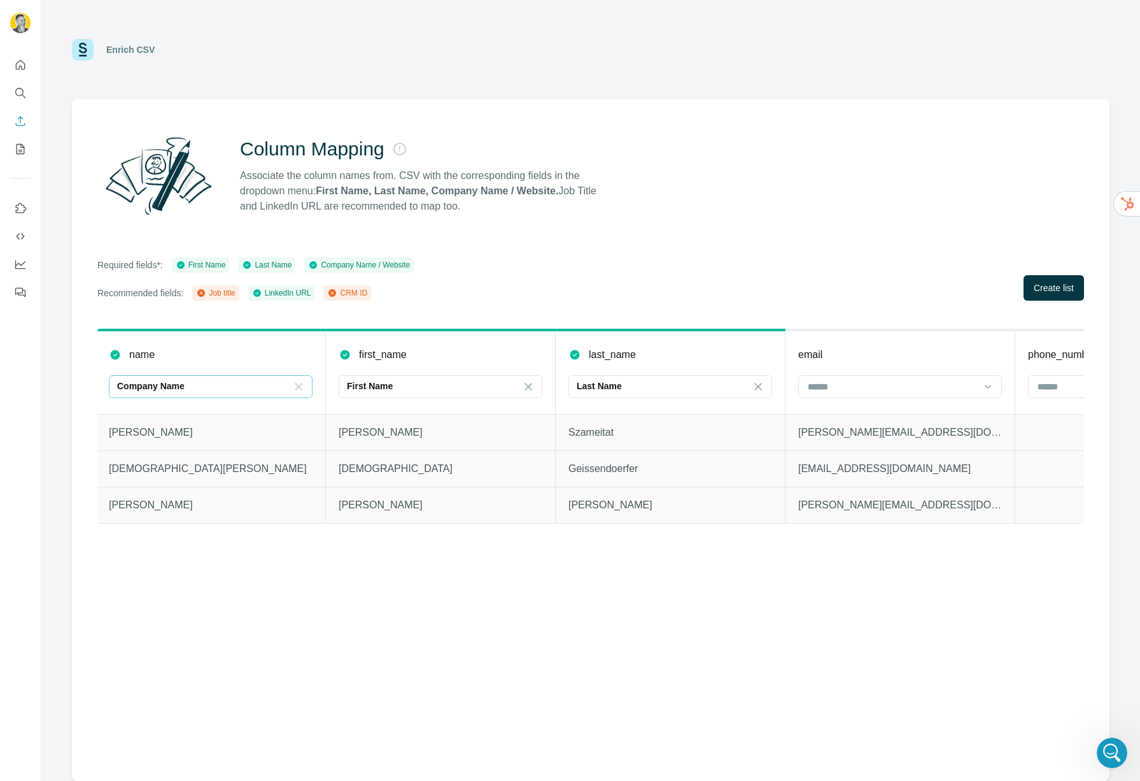
scroll to position [0, 236]
click at [298, 385] on icon at bounding box center [294, 386] width 13 height 13
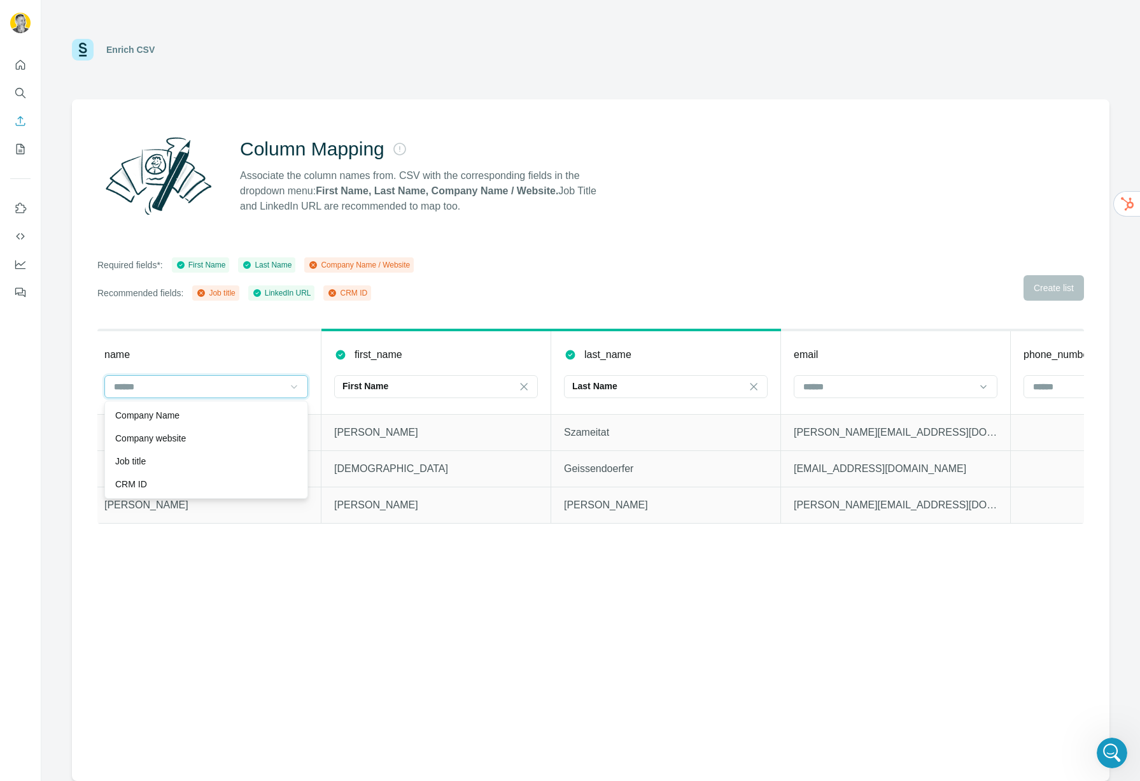
scroll to position [0, 0]
click at [222, 365] on th "name" at bounding box center [207, 372] width 230 height 84
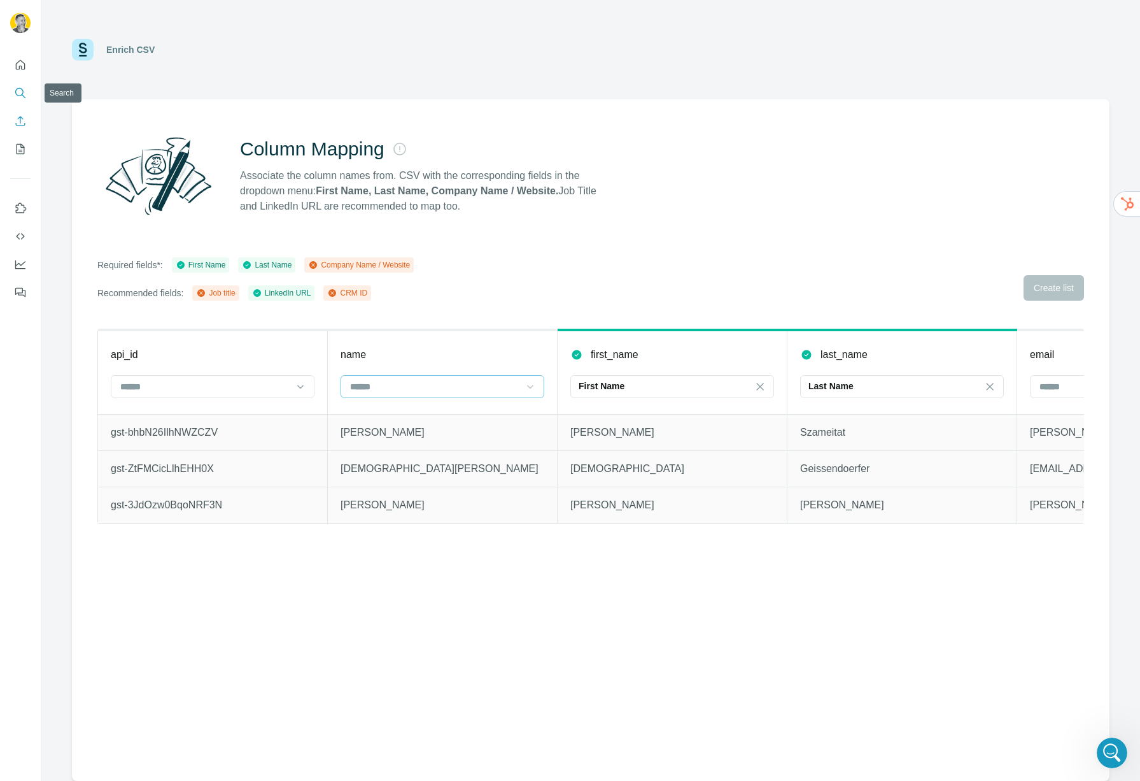
click at [15, 93] on icon "Search" at bounding box center [19, 92] width 8 height 8
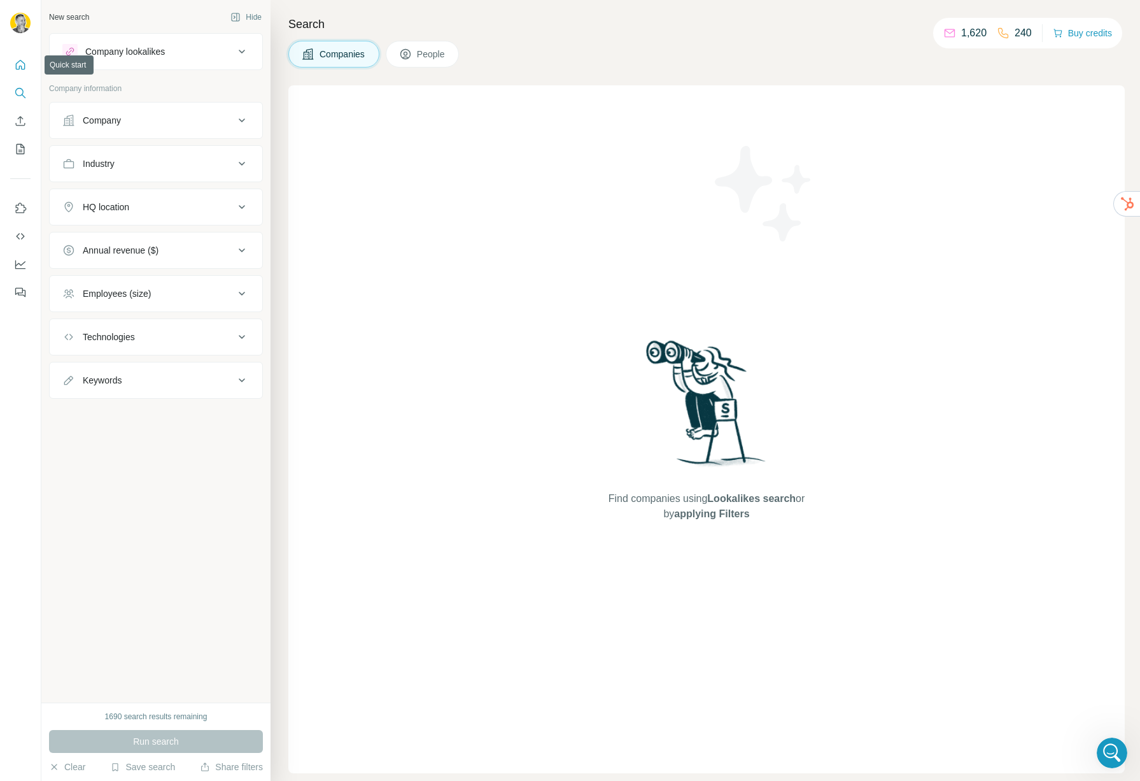
click at [26, 69] on icon "Quick start" at bounding box center [20, 65] width 13 height 13
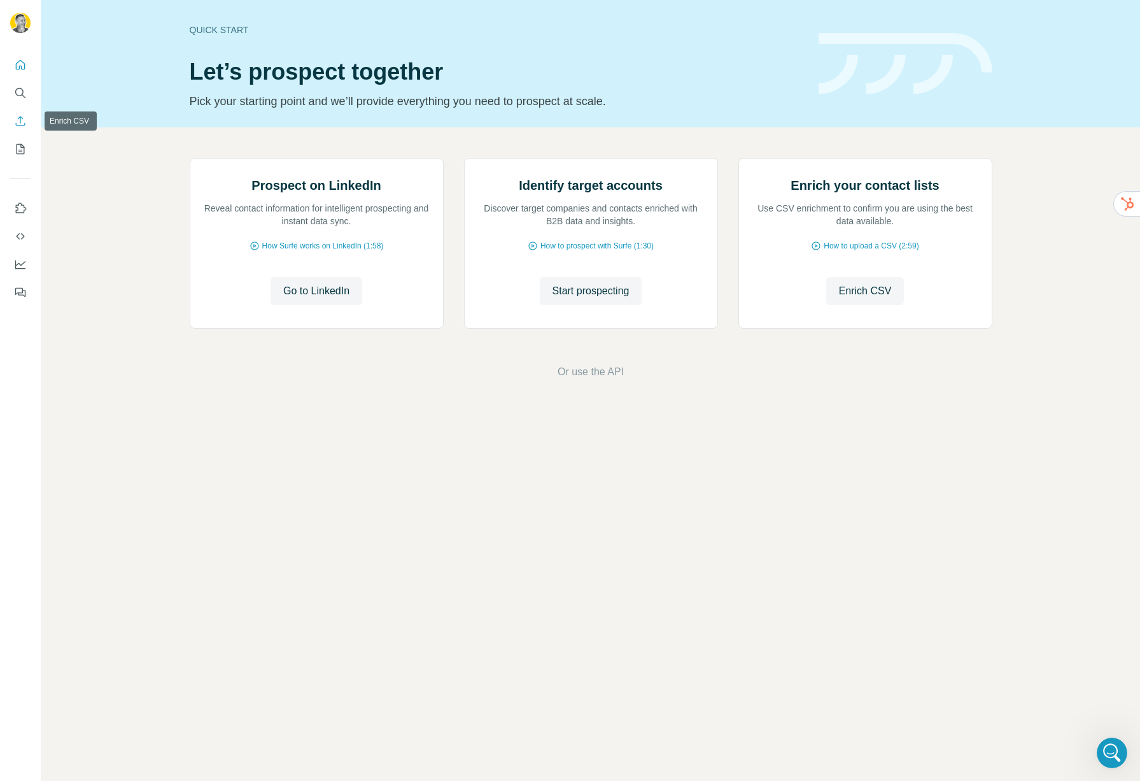
click at [19, 124] on icon "Enrich CSV" at bounding box center [20, 121] width 13 height 13
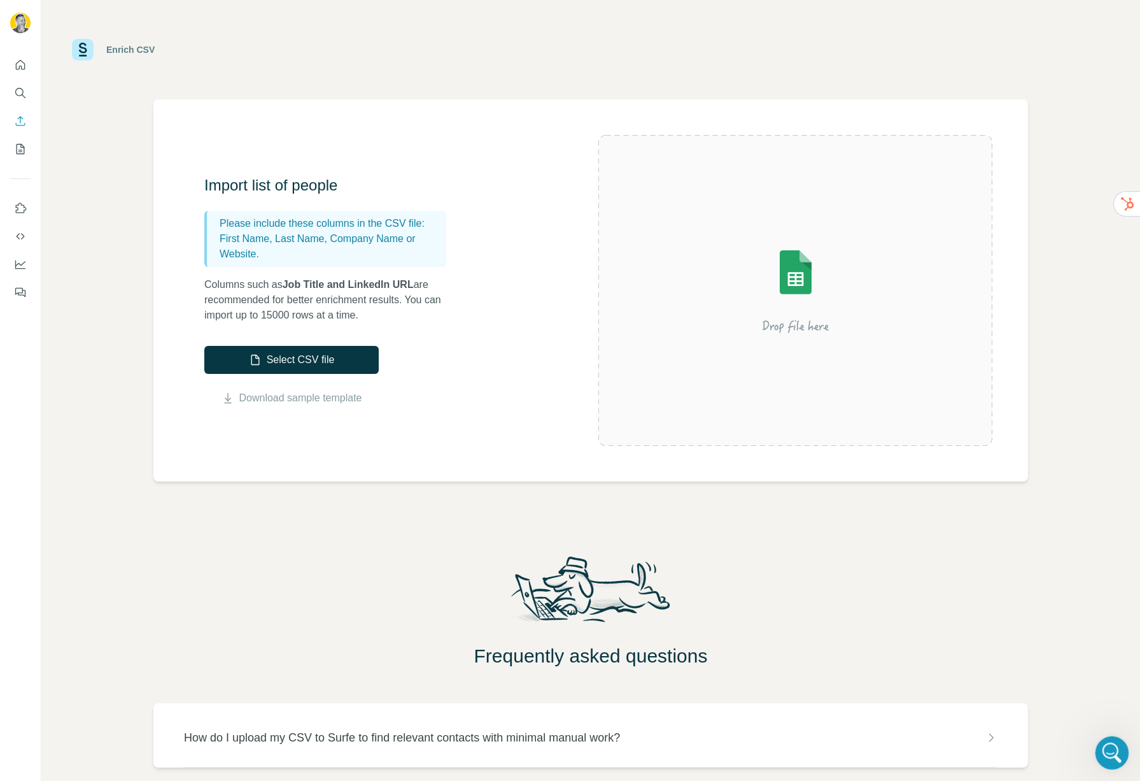
click at [1103, 738] on div "Open Intercom Messenger" at bounding box center [1110, 751] width 42 height 42
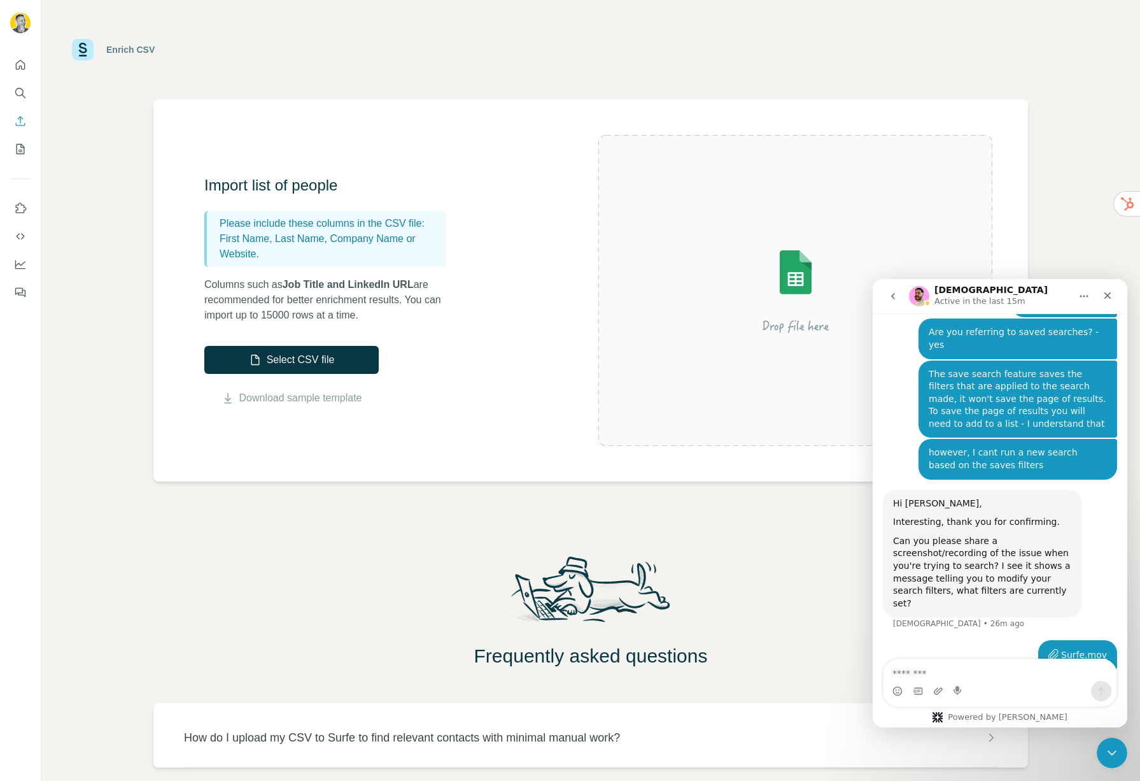
scroll to position [2162, 0]
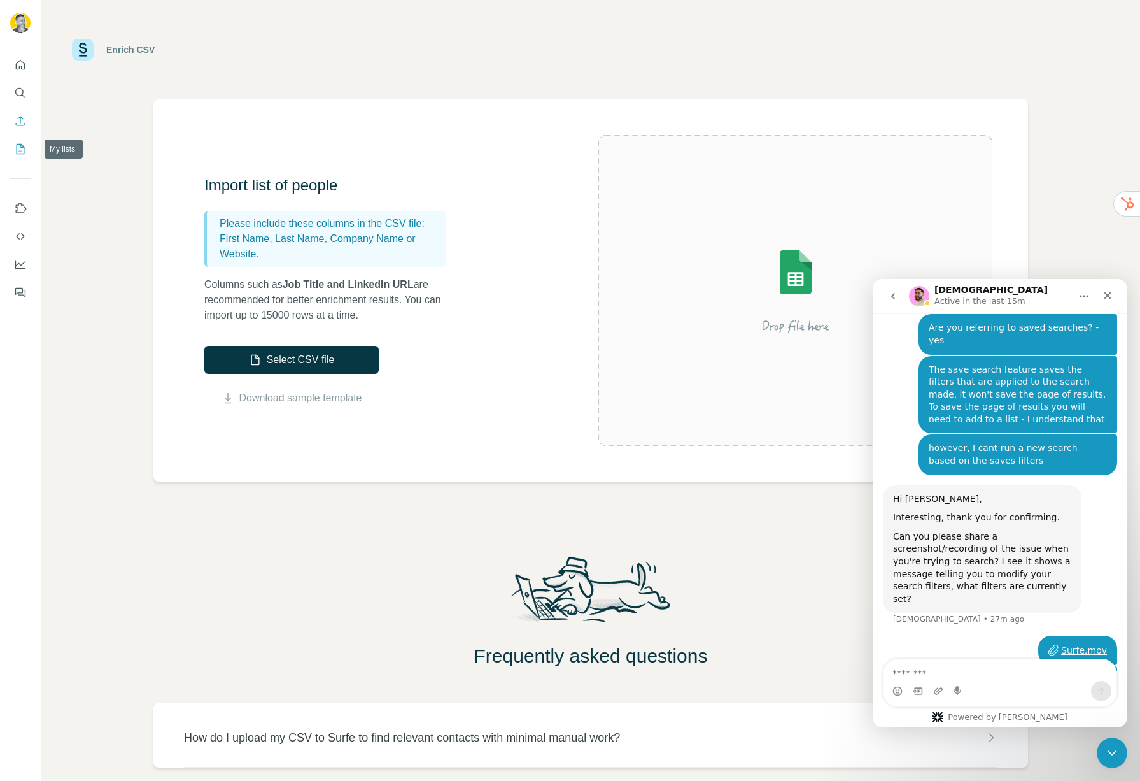
click at [18, 145] on icon "My lists" at bounding box center [20, 149] width 13 height 13
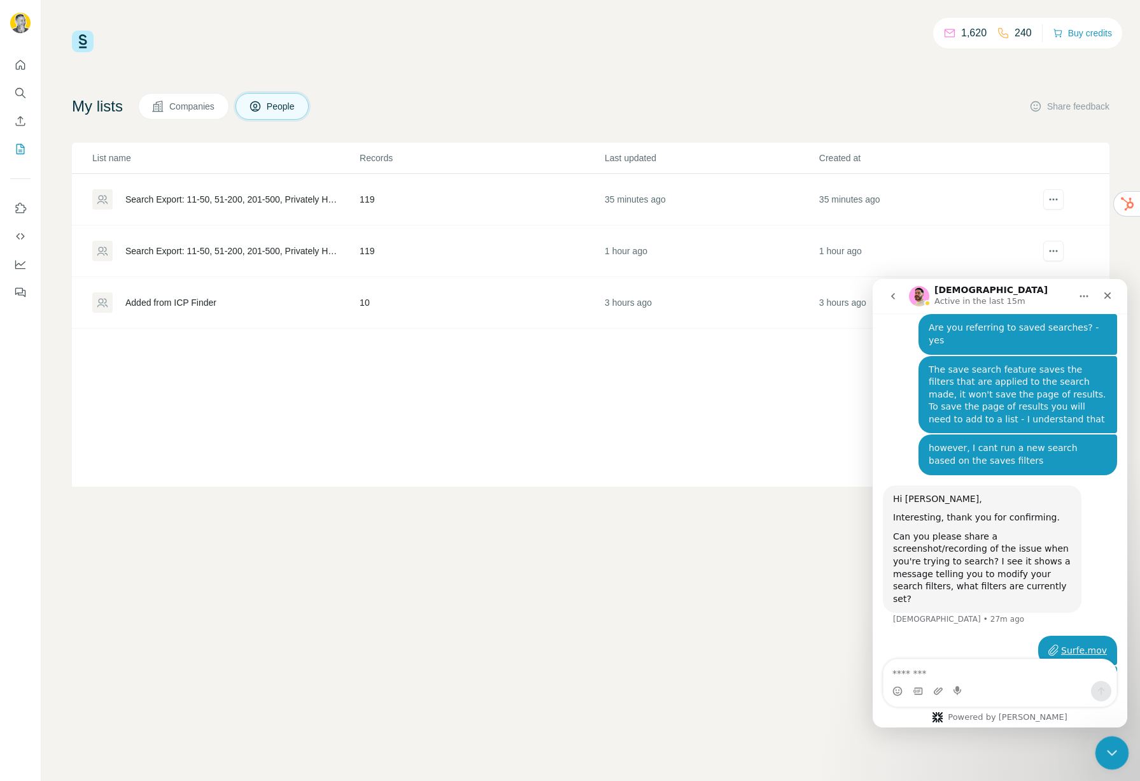
click at [1105, 743] on icon "Close Intercom Messenger" at bounding box center [1110, 750] width 15 height 15
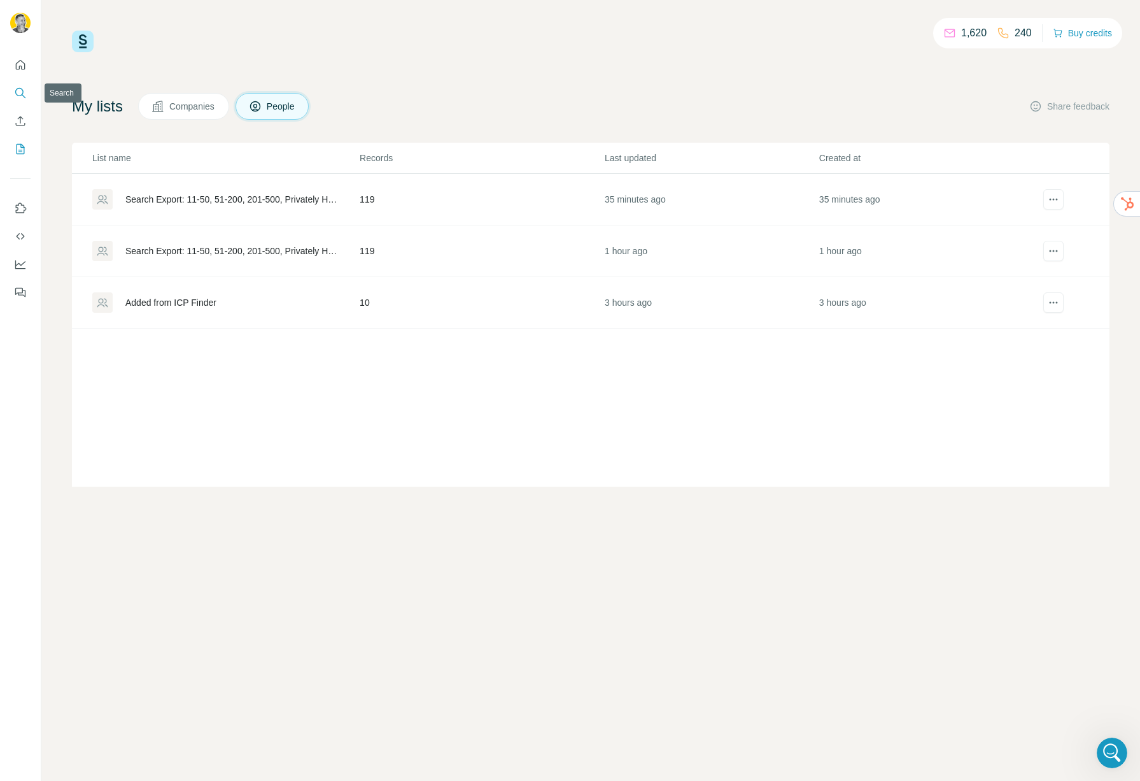
click at [17, 89] on icon "Search" at bounding box center [19, 92] width 8 height 8
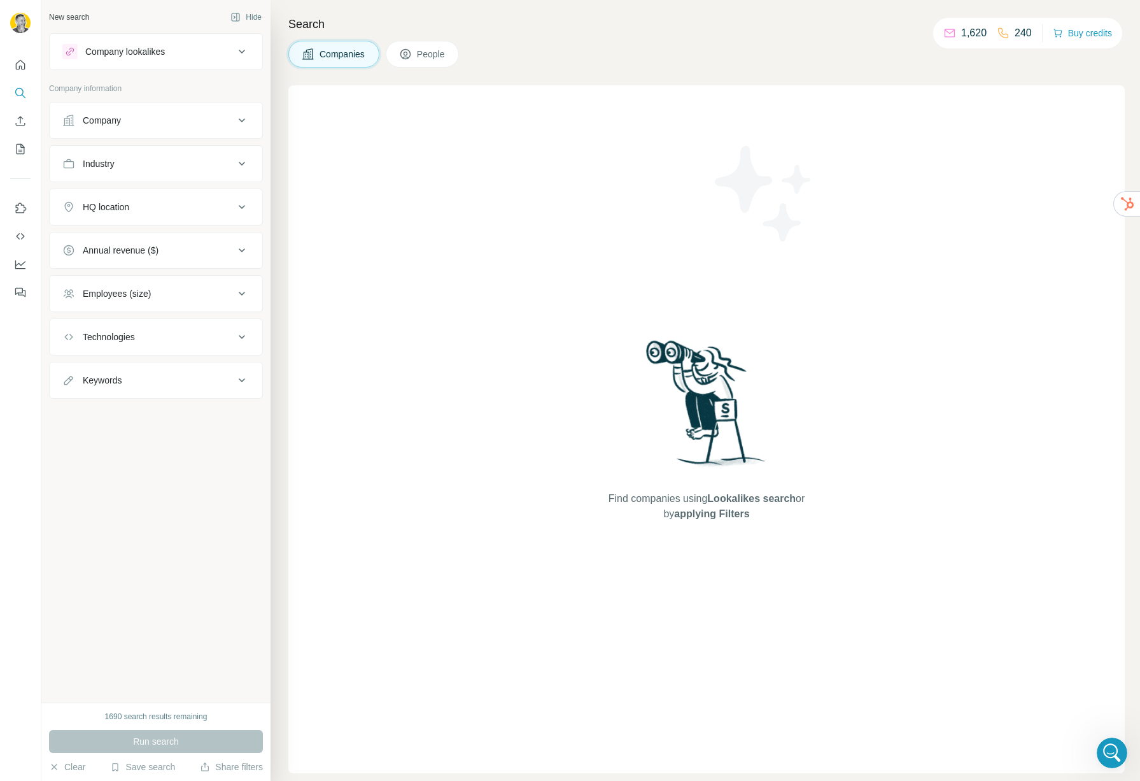
click at [425, 39] on div "Search Companies People Find companies using Lookalikes search or by applying F…" at bounding box center [706, 390] width 870 height 781
click at [429, 53] on span "People" at bounding box center [431, 54] width 29 height 13
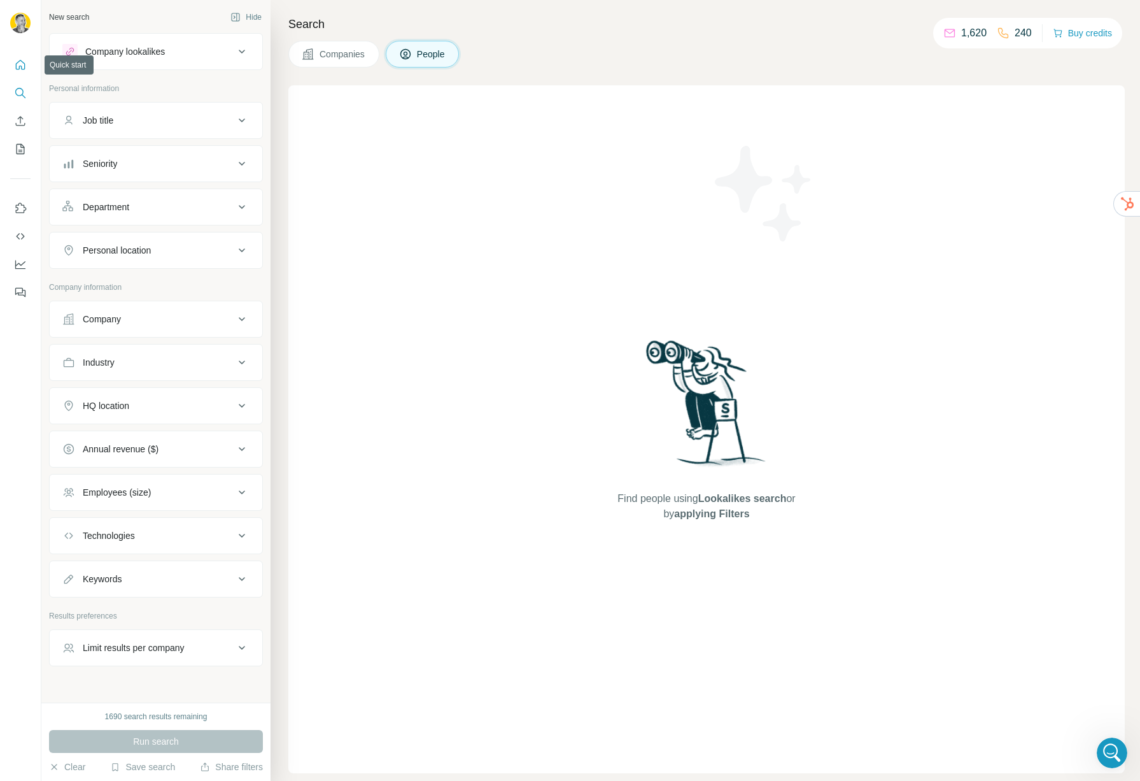
click at [18, 73] on button "Quick start" at bounding box center [20, 64] width 20 height 23
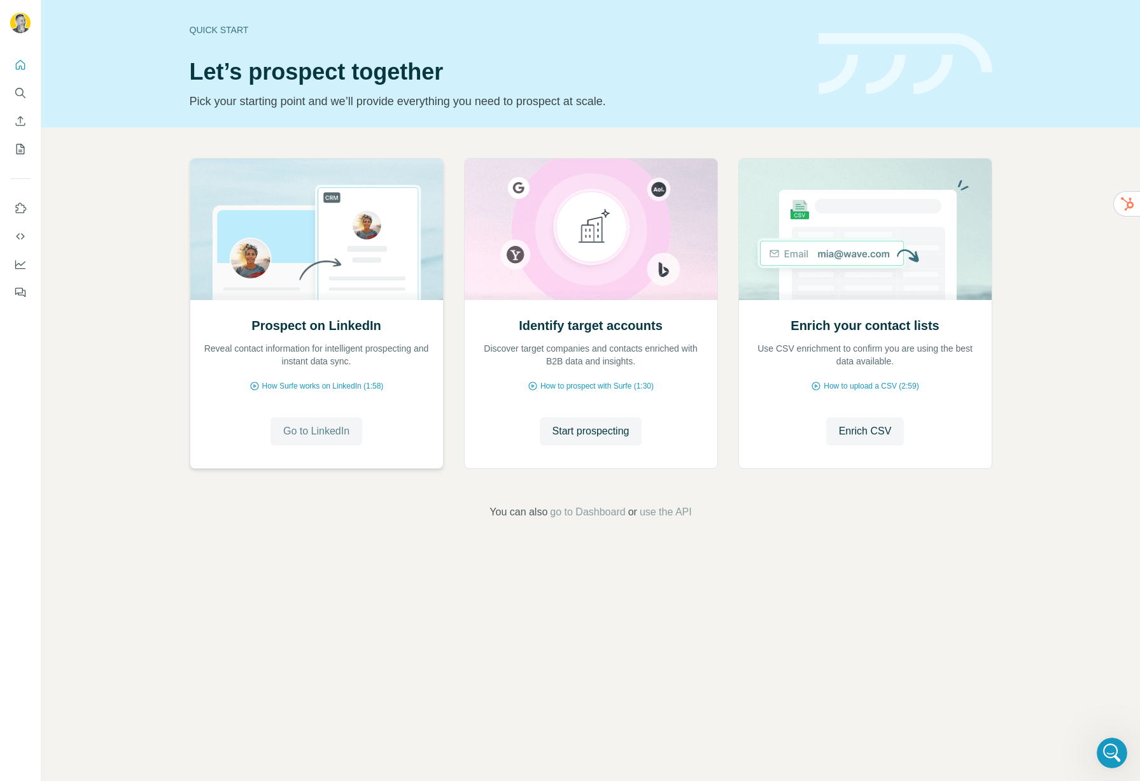
click at [330, 430] on span "Go to LinkedIn" at bounding box center [316, 430] width 66 height 15
click at [853, 386] on span "How to upload a CSV (2:59)" at bounding box center [871, 385] width 95 height 11
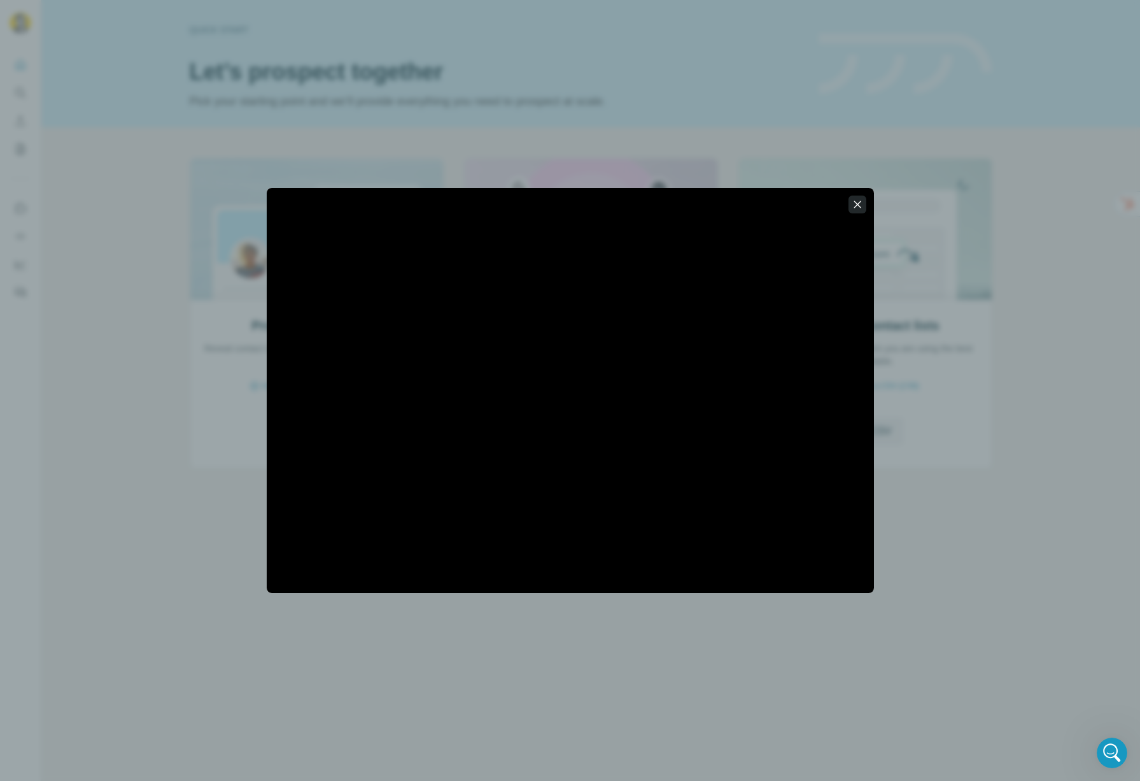
click at [855, 207] on icon "button" at bounding box center [857, 204] width 13 height 13
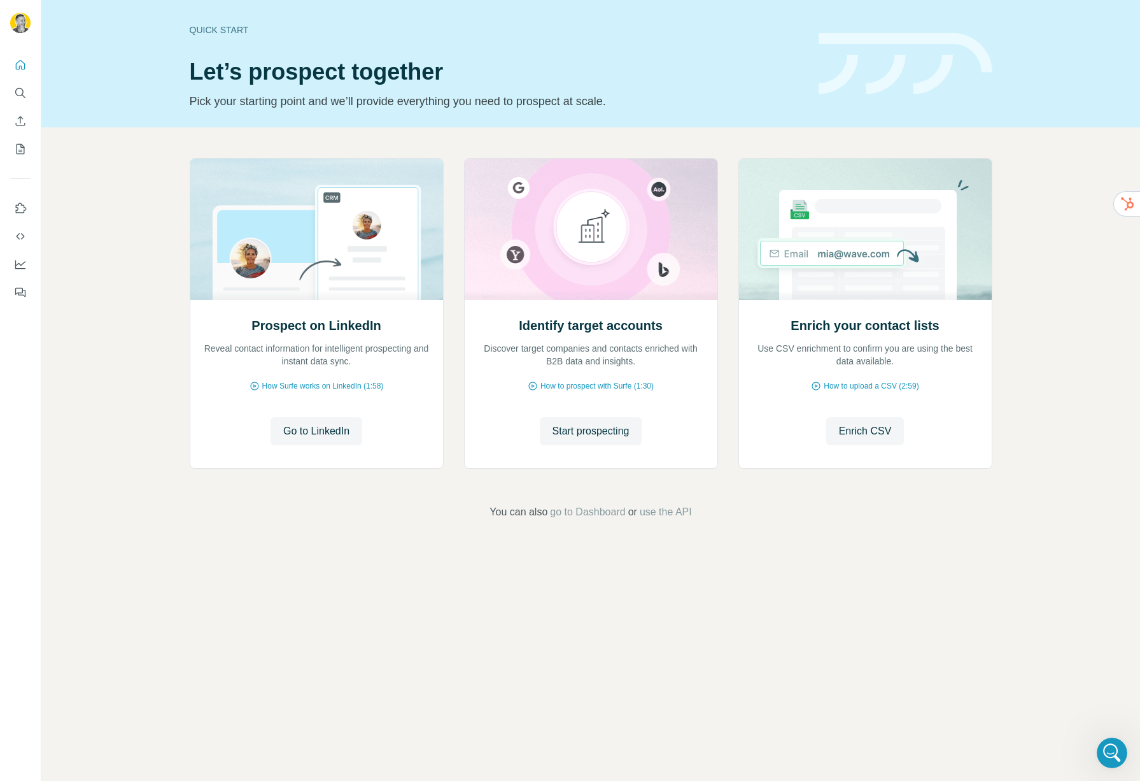
drag, startPoint x: 853, startPoint y: 528, endPoint x: 857, endPoint y: 507, distance: 20.9
click at [856, 517] on div "Prospect on LinkedIn Reveal contact information for intelligent prospecting and…" at bounding box center [590, 338] width 1099 height 423
click at [853, 436] on span "Enrich CSV" at bounding box center [865, 430] width 53 height 15
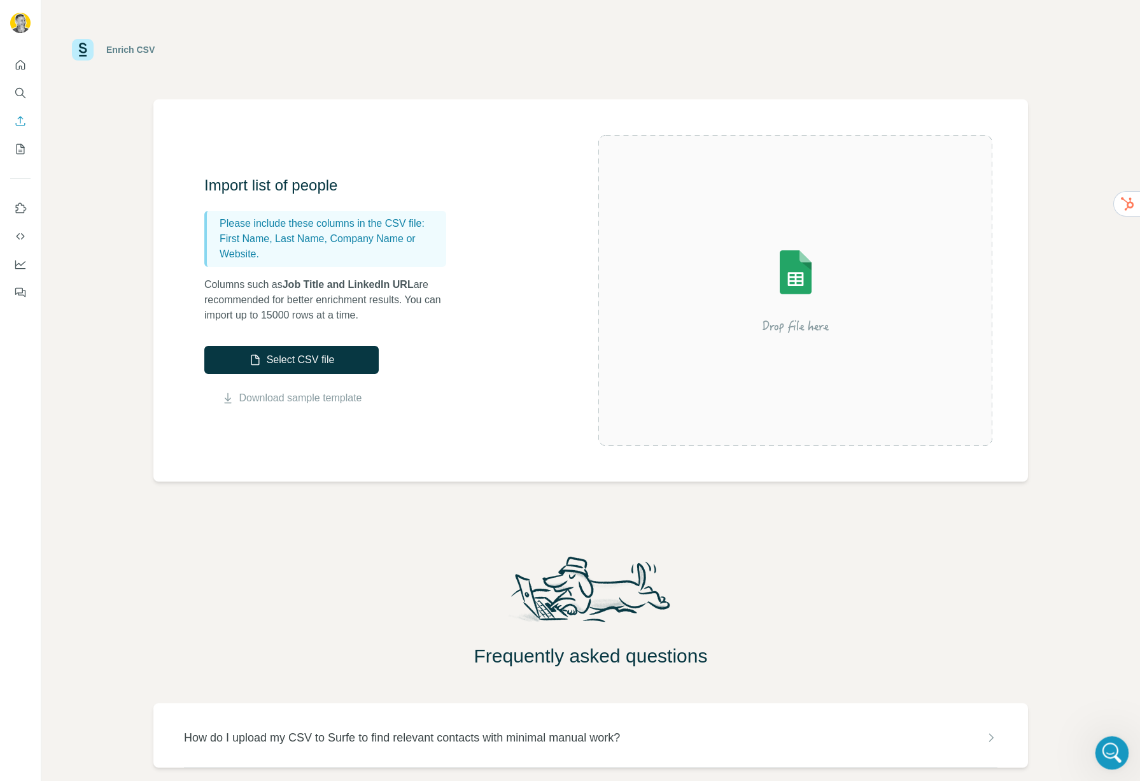
click at [1106, 744] on icon "Open Intercom Messenger" at bounding box center [1110, 750] width 21 height 21
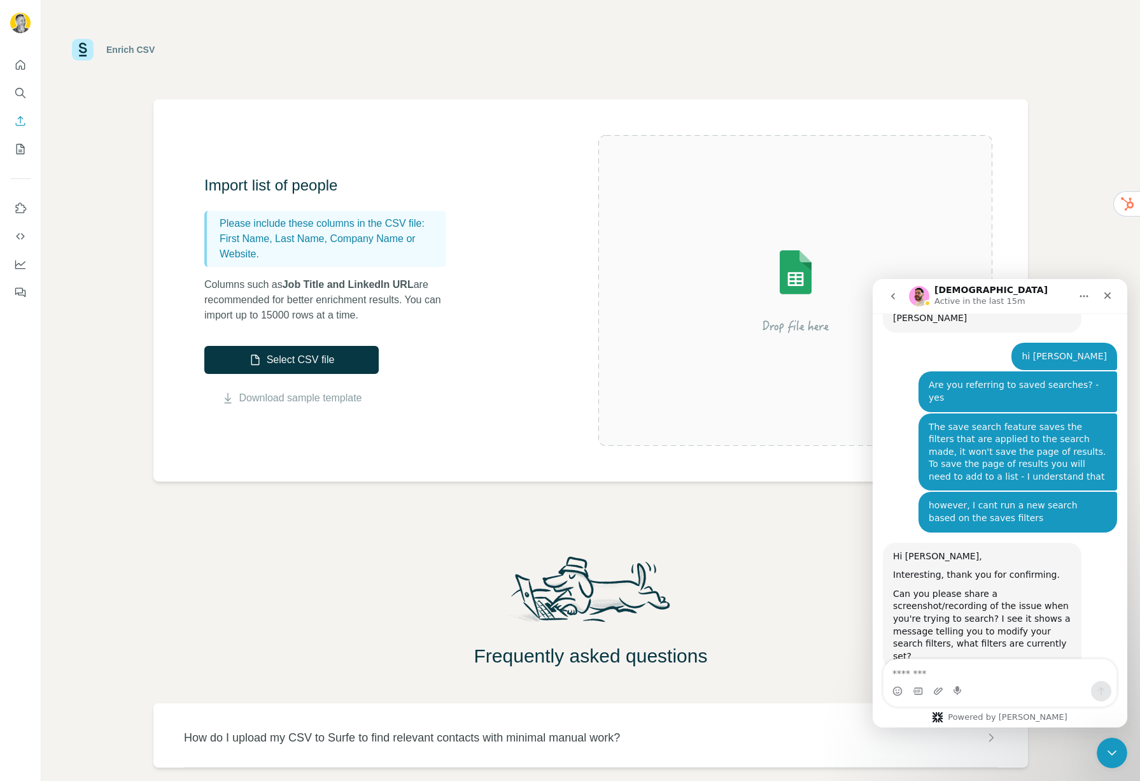
scroll to position [2162, 0]
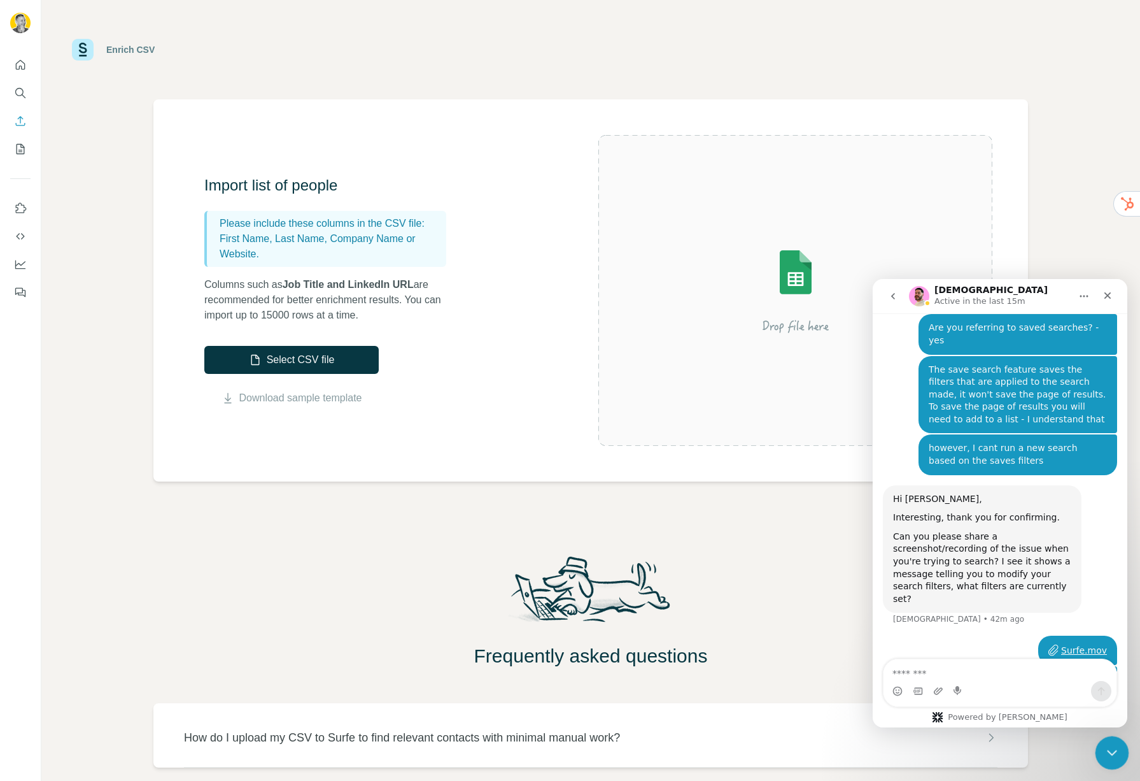
click at [1107, 747] on icon "Close Intercom Messenger" at bounding box center [1110, 750] width 15 height 15
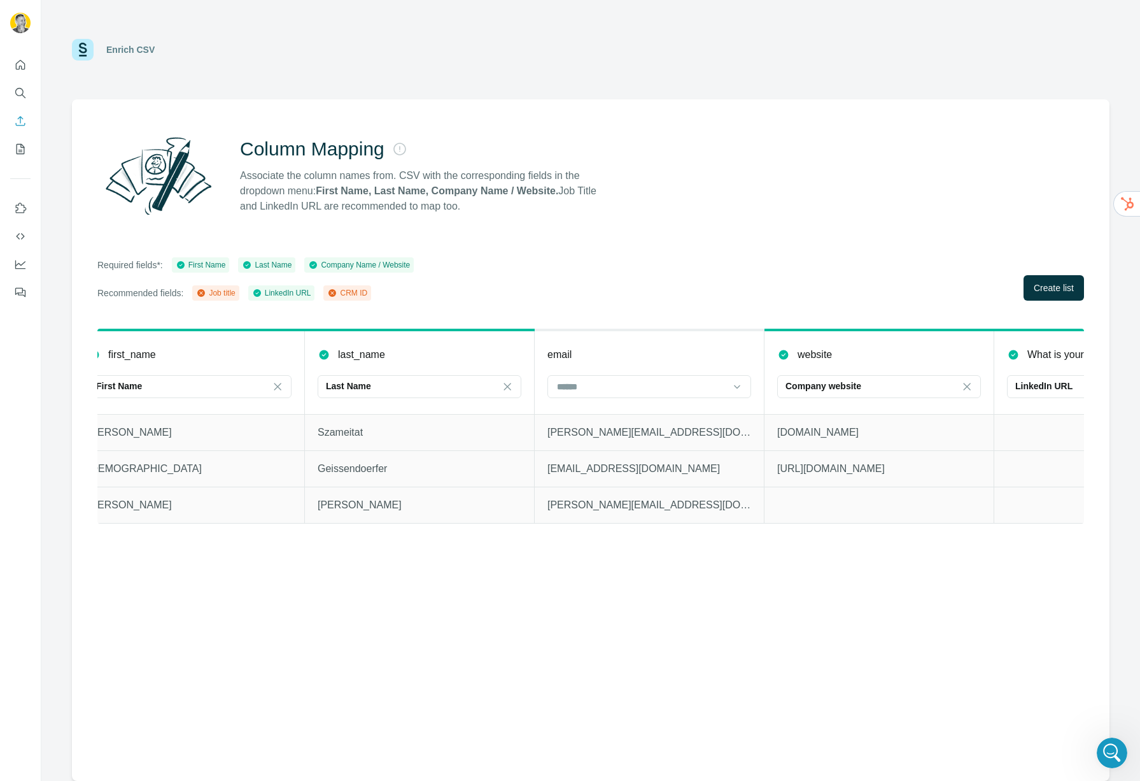
scroll to position [0, 0]
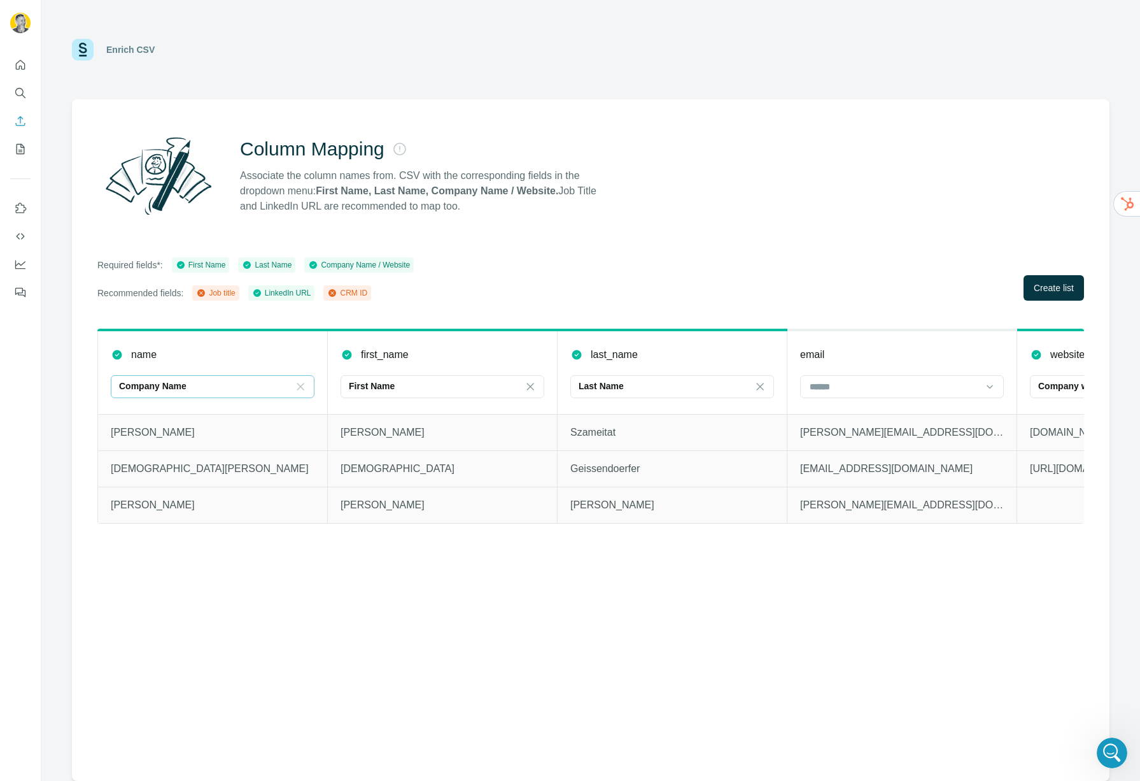
click at [294, 386] on icon at bounding box center [300, 386] width 13 height 13
click at [263, 343] on th "name" at bounding box center [213, 372] width 230 height 84
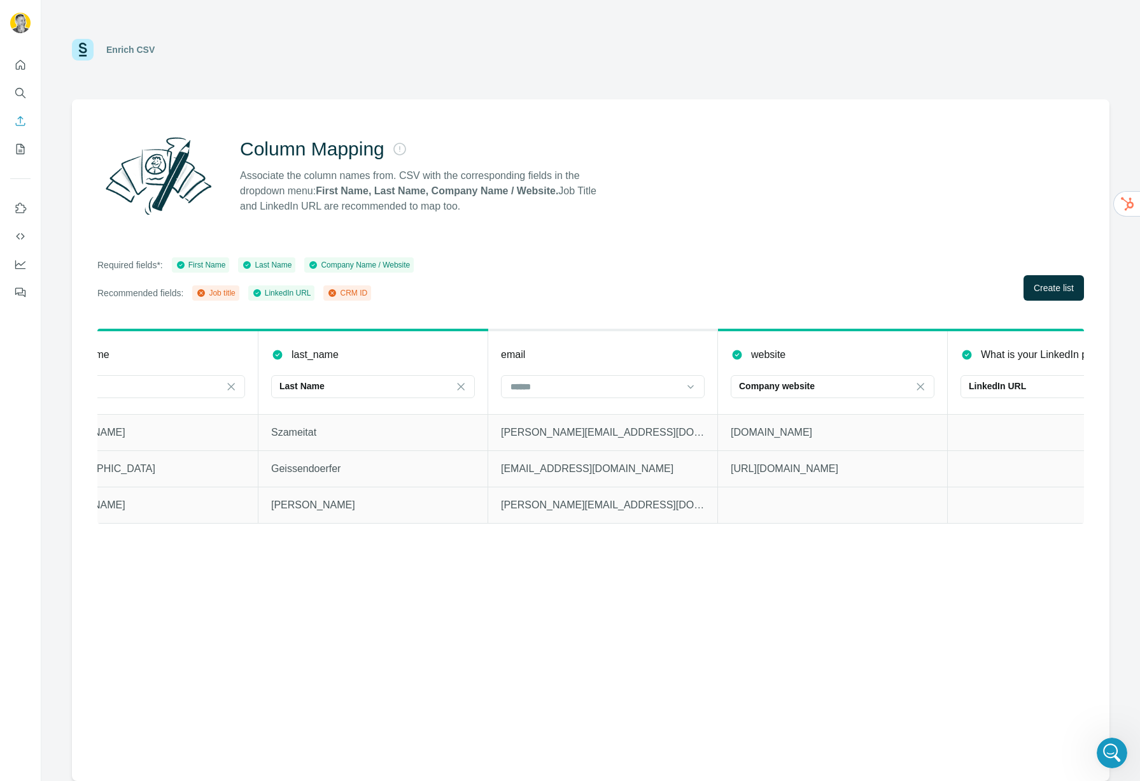
scroll to position [0, 308]
click at [1049, 279] on button "Create list" at bounding box center [1054, 287] width 60 height 25
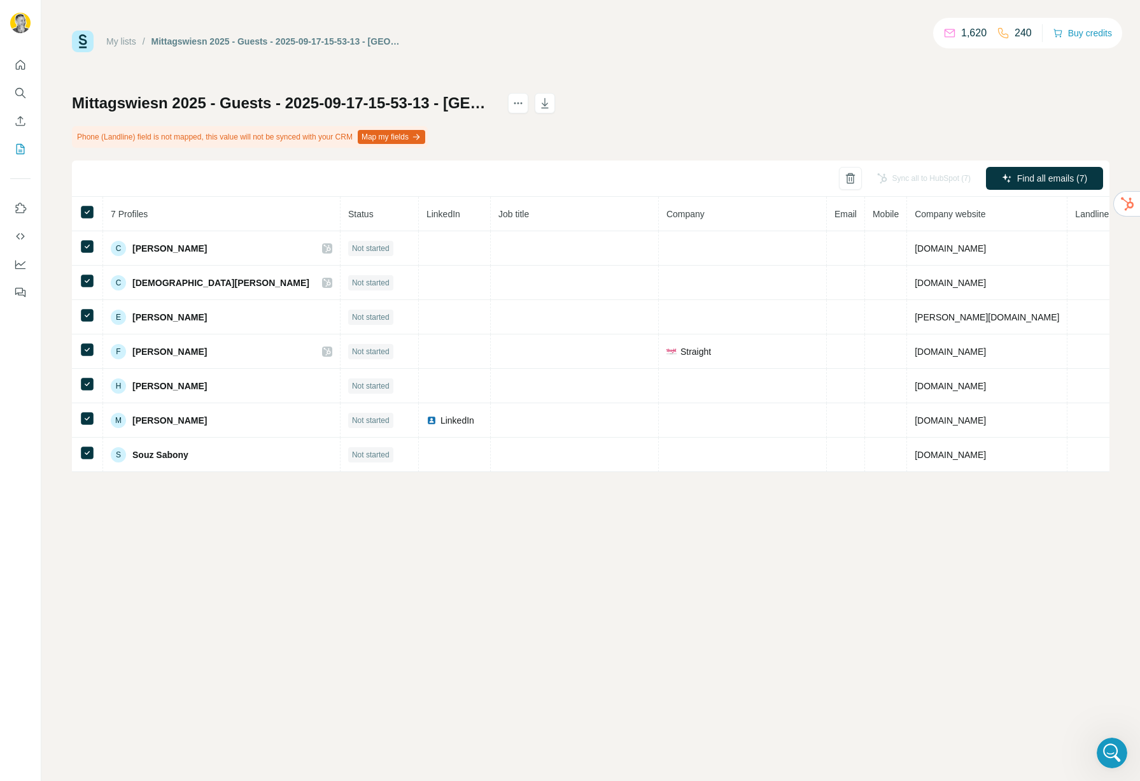
click at [835, 572] on div "My lists / Mittagswiesn 2025 - Guests - 2025-09-17-15-53-13 - Mittagswiesn 2025…" at bounding box center [590, 390] width 1099 height 781
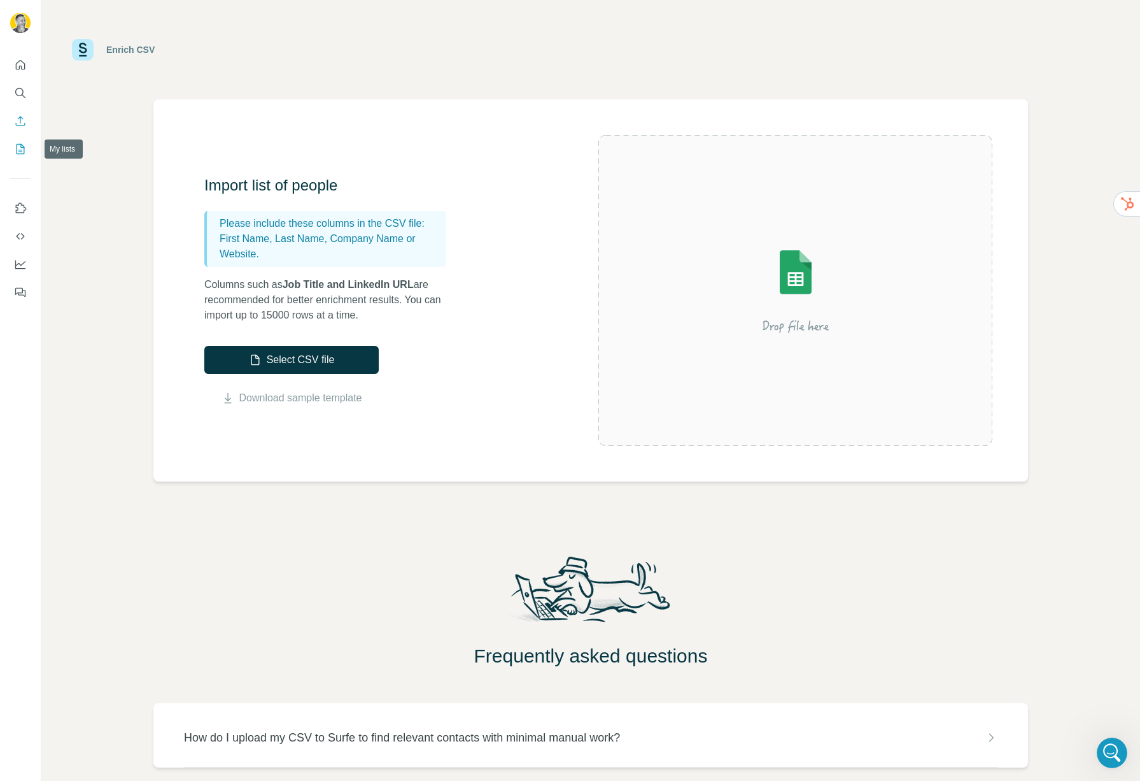
click at [18, 145] on icon "My lists" at bounding box center [20, 149] width 13 height 13
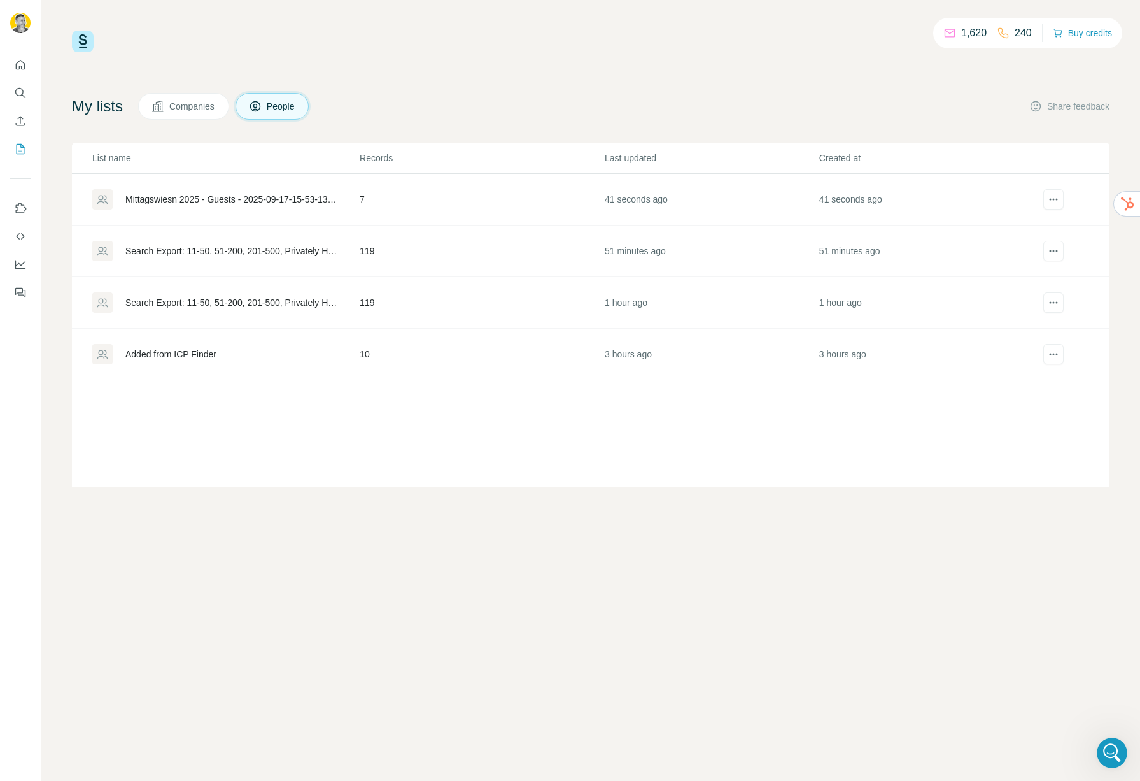
click at [225, 206] on div "Mittagswiesn 2025 - Guests - 2025-09-17-15-53-13 - [GEOGRAPHIC_DATA] 2025 - Gue…" at bounding box center [225, 199] width 266 height 20
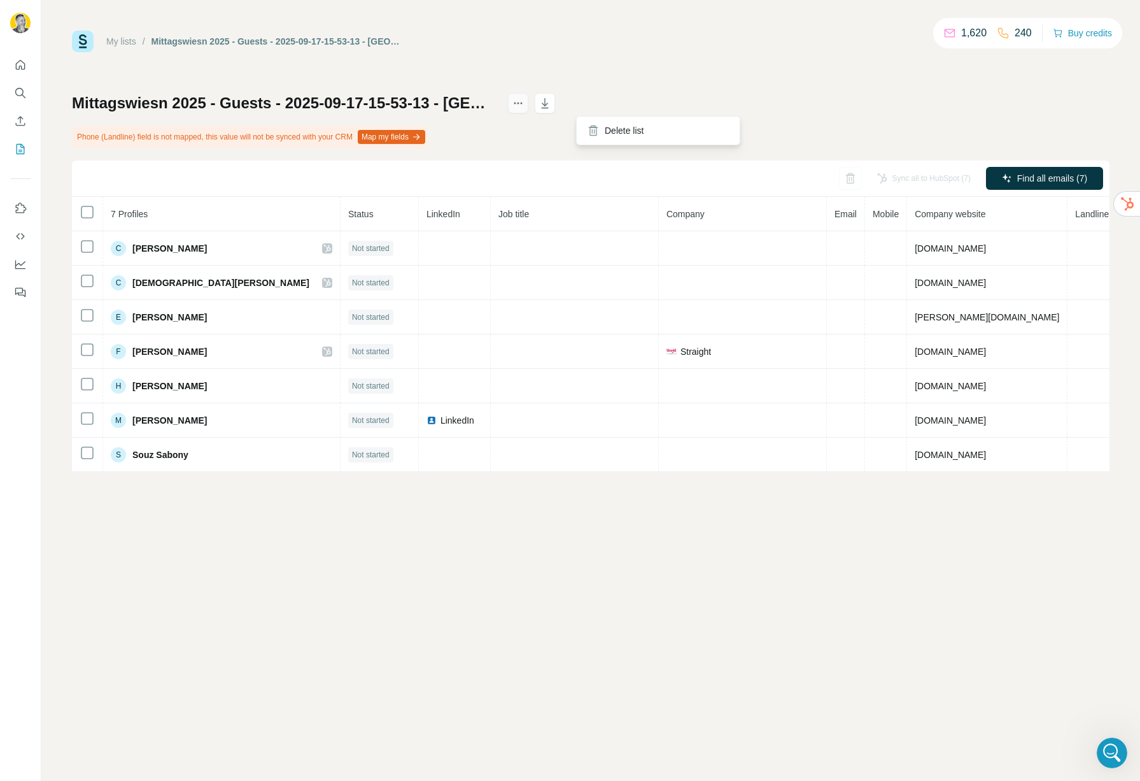
click at [516, 103] on icon "actions" at bounding box center [515, 104] width 2 height 2
click at [81, 211] on div at bounding box center [87, 211] width 15 height 15
click at [265, 565] on div "My lists / Mittagswiesn 2025 - Guests - 2025-09-17-15-53-13 - Mittagswiesn 2025…" at bounding box center [590, 390] width 1099 height 781
click at [427, 577] on div "My lists / Mittagswiesn 2025 - Guests - 2025-09-17-15-53-13 - Mittagswiesn 2025…" at bounding box center [590, 390] width 1099 height 781
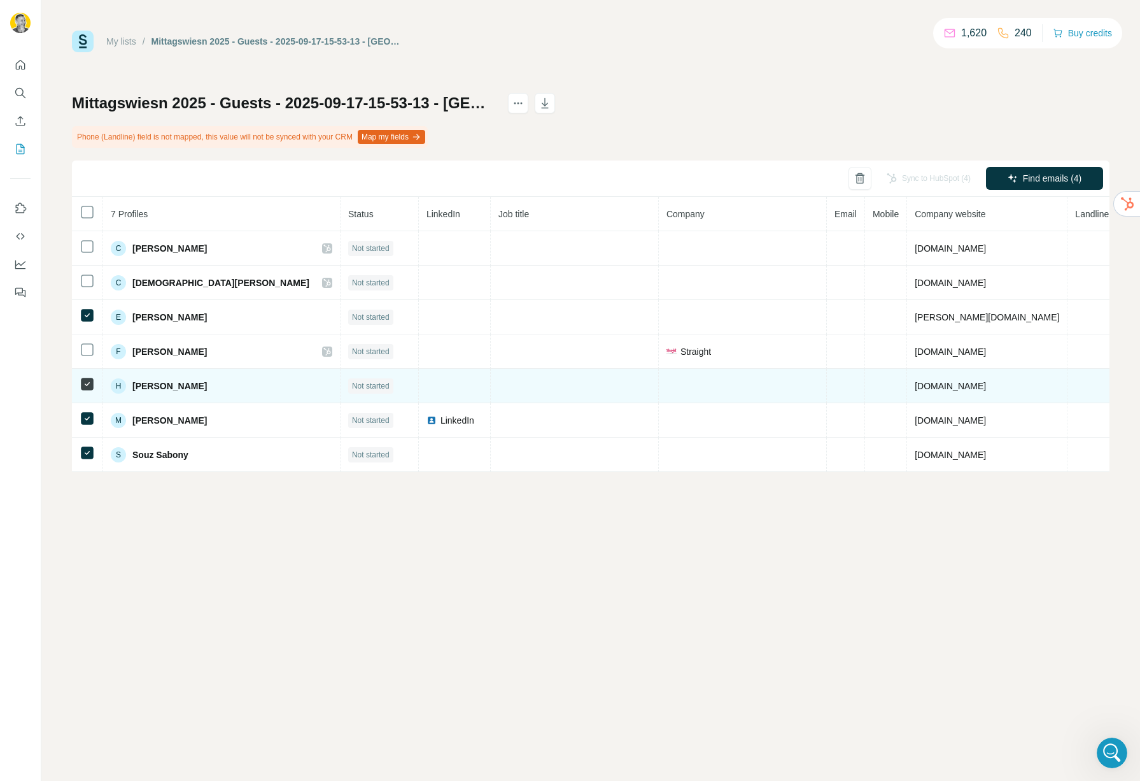
click at [419, 392] on td at bounding box center [455, 386] width 72 height 34
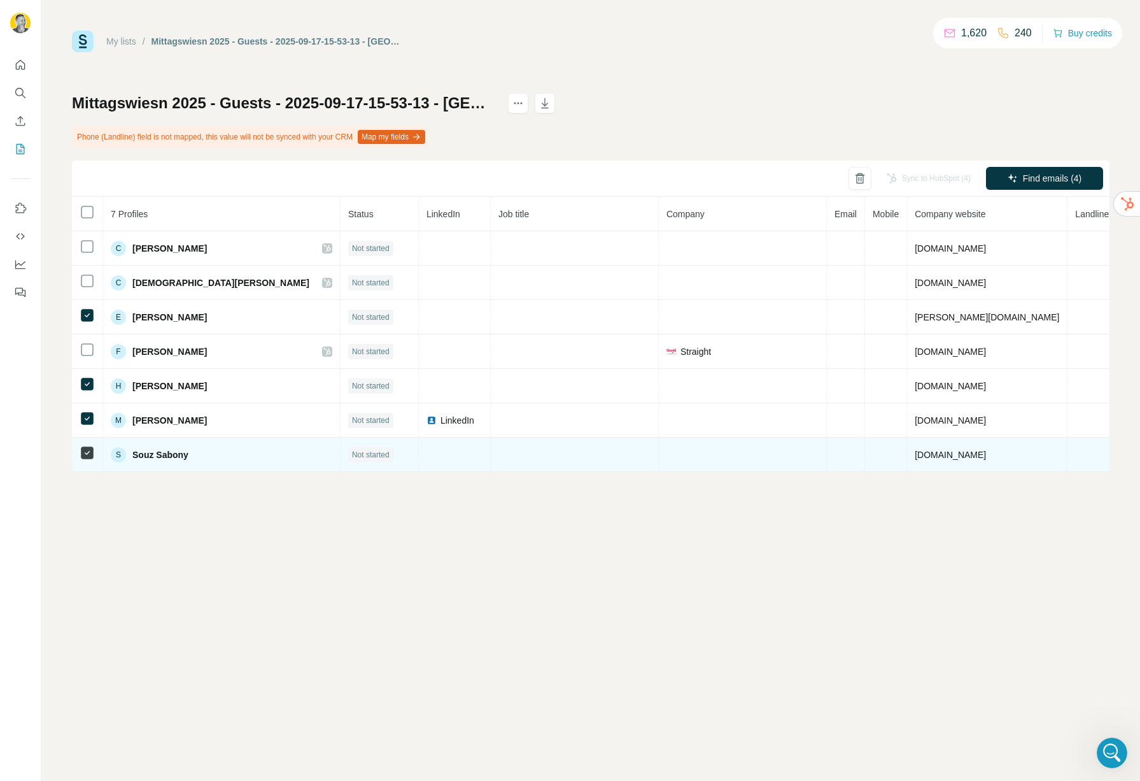
drag, startPoint x: 157, startPoint y: 458, endPoint x: 168, endPoint y: 457, distance: 10.9
click at [158, 457] on span "Souz Sabony" at bounding box center [160, 454] width 56 height 13
click at [419, 452] on td at bounding box center [455, 454] width 72 height 34
click at [352, 453] on span "Not started" at bounding box center [371, 454] width 38 height 11
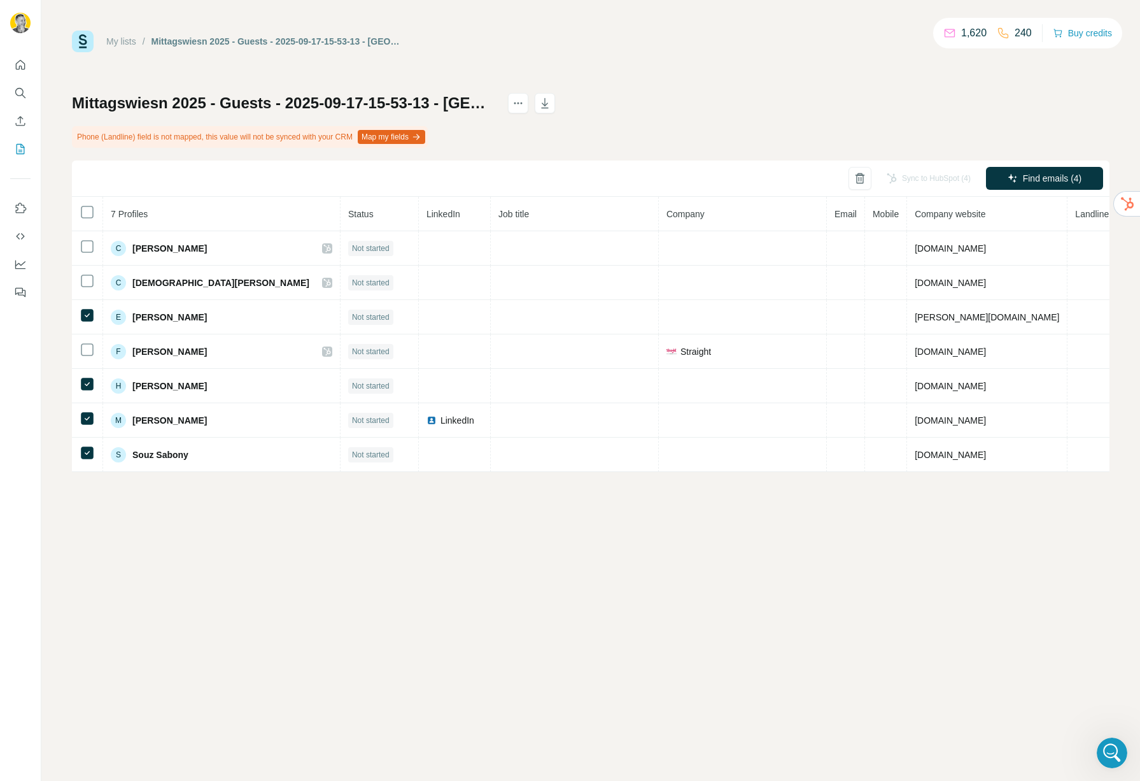
click at [423, 525] on div "My lists / Mittagswiesn 2025 - Guests - 2025-09-17-15-53-13 - Mittagswiesn 2025…" at bounding box center [590, 390] width 1099 height 781
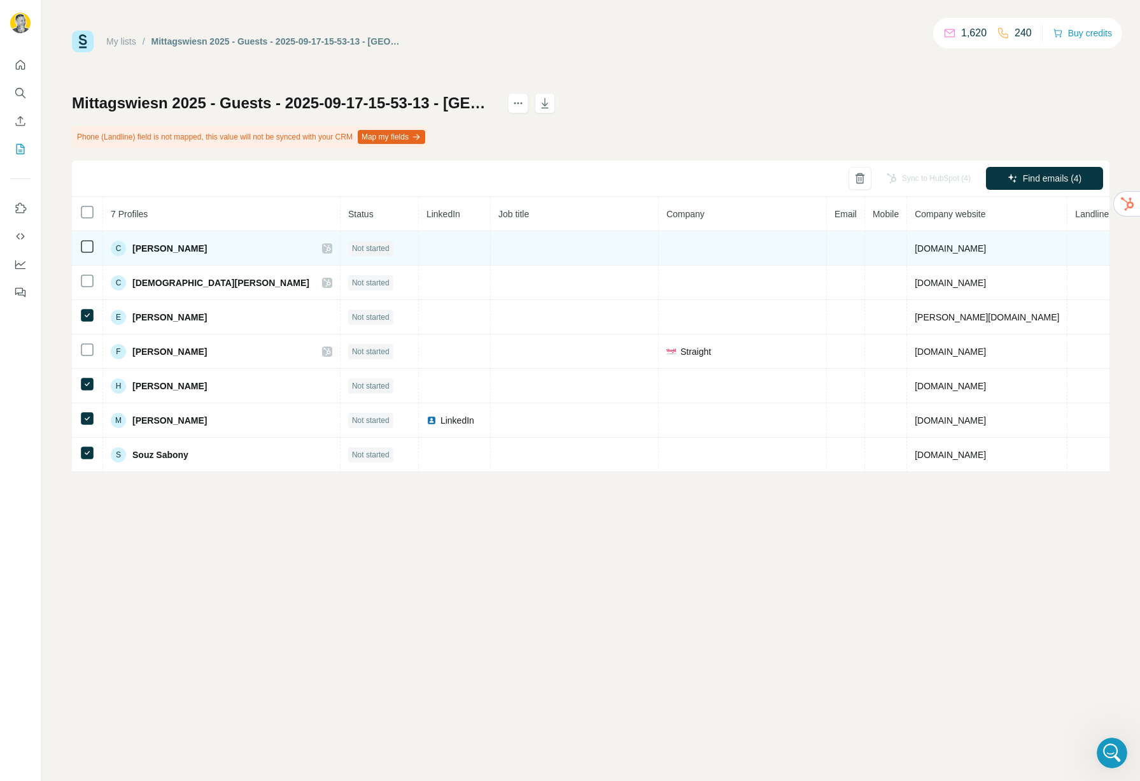
click at [832, 264] on td at bounding box center [846, 248] width 38 height 34
click at [827, 251] on td at bounding box center [846, 248] width 38 height 34
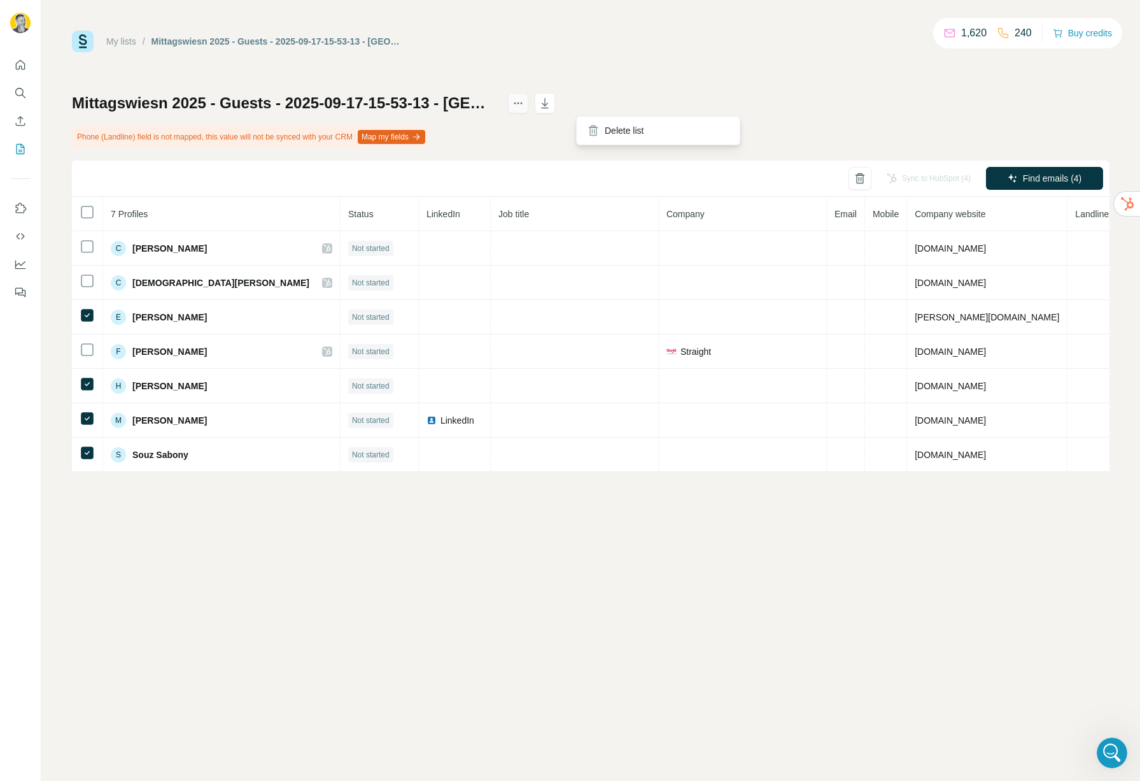
click at [525, 104] on icon "actions" at bounding box center [518, 103] width 13 height 13
click at [107, 38] on link "My lists" at bounding box center [121, 41] width 30 height 10
